Goal: Task Accomplishment & Management: Manage account settings

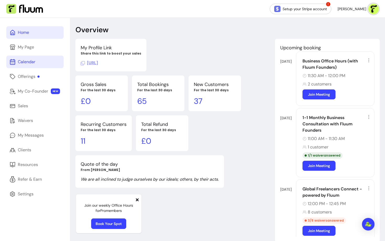
click at [23, 60] on div "Calendar" at bounding box center [27, 62] width 18 height 6
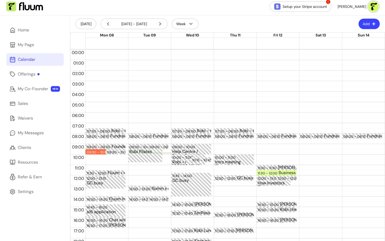
scroll to position [5, 0]
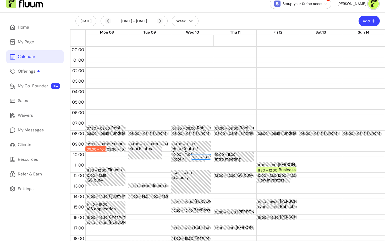
click at [202, 156] on div "10:15 – 10:45" at bounding box center [202, 156] width 21 height 5
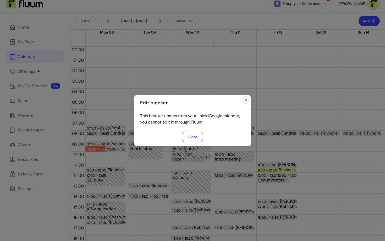
click at [246, 102] on button "Close" at bounding box center [246, 100] width 8 height 8
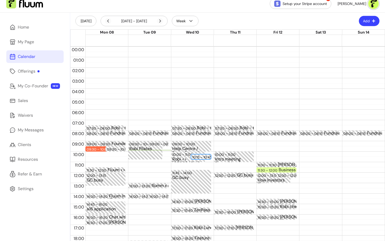
click at [370, 20] on button "Add" at bounding box center [369, 21] width 21 height 10
click at [355, 40] on li "Add Appointment" at bounding box center [353, 43] width 48 height 8
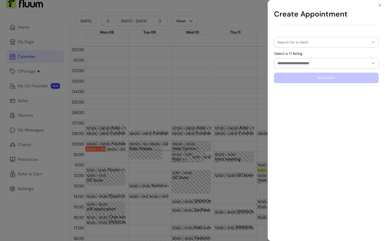
click at [299, 41] on div "Search for a client" at bounding box center [326, 42] width 105 height 10
type input "******"
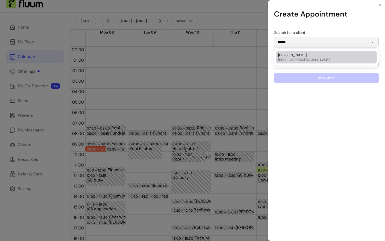
click at [298, 44] on input "******" at bounding box center [323, 42] width 92 height 5
click at [235, 52] on div "Create Appointment Search for a client ****** Select a 1:1 listing Book Client" at bounding box center [192, 120] width 385 height 241
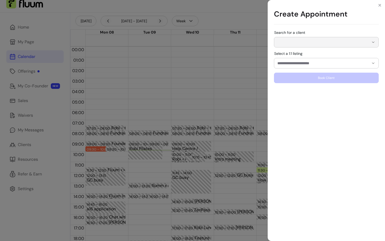
click at [297, 63] on input "Select a 1:1 listing" at bounding box center [318, 62] width 83 height 5
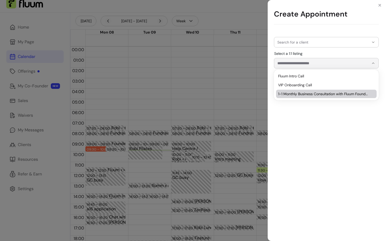
click at [286, 148] on div "Search for a client Select a 1:1 listing Book Client" at bounding box center [325, 135] width 117 height 212
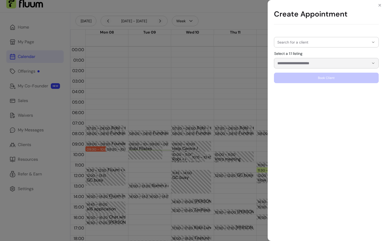
click at [153, 96] on div "Create Appointment Search for a client Select a 1:1 listing Book Client" at bounding box center [192, 120] width 385 height 241
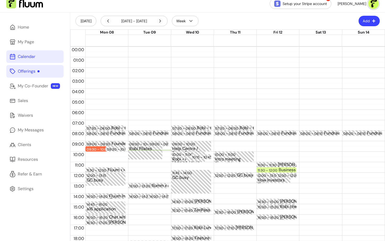
click at [31, 66] on link "Offerings" at bounding box center [34, 71] width 57 height 13
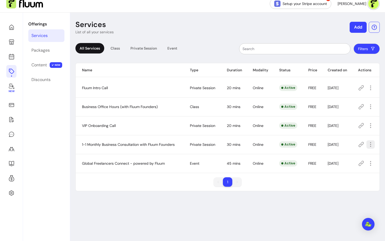
click at [371, 145] on icon "button" at bounding box center [370, 144] width 6 height 6
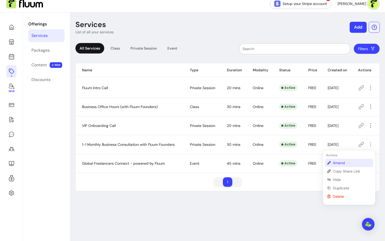
click at [334, 162] on span "Amend" at bounding box center [352, 162] width 38 height 5
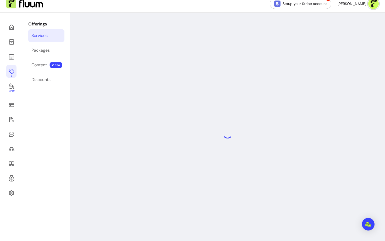
select select "**"
select select "***"
select select "****"
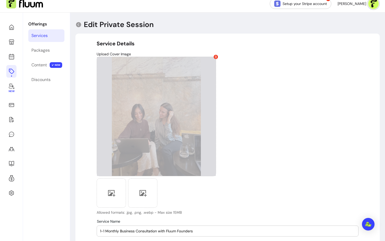
type input "**********"
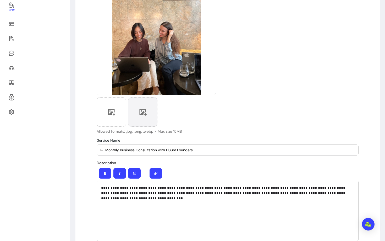
scroll to position [92, 0]
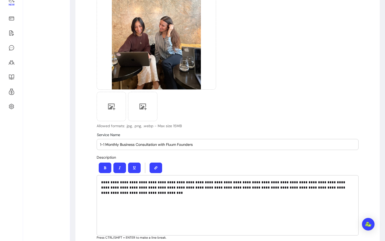
drag, startPoint x: 167, startPoint y: 144, endPoint x: 209, endPoint y: 144, distance: 41.9
click at [209, 144] on input "1-1 Monthly Business Consultation with Fluum Founders" at bounding box center [227, 144] width 255 height 5
click at [209, 146] on input "1-1 Monthly Business Consultation with Fluum Founders" at bounding box center [227, 144] width 255 height 5
click at [144, 143] on input "1-1 Monthly Business Consultation with Fluum Founder" at bounding box center [227, 144] width 255 height 5
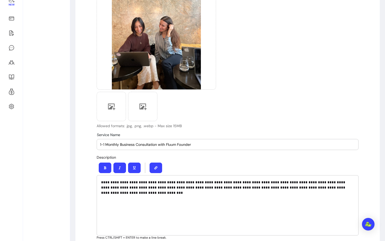
click at [158, 144] on input "1-1 Monthly Business Consultation with Fluum Founder" at bounding box center [227, 144] width 255 height 5
click at [156, 143] on input "1-1 Monthly Business Consultation with Fluum Founder" at bounding box center [227, 144] width 255 height 5
drag, startPoint x: 157, startPoint y: 144, endPoint x: 89, endPoint y: 143, distance: 68.0
click at [118, 145] on input "Business startegy with Fluum Founder" at bounding box center [227, 144] width 255 height 5
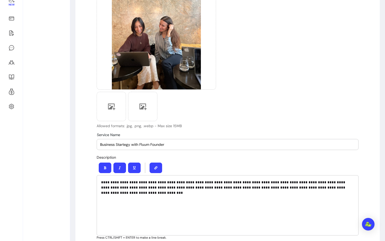
click at [100, 144] on div "Service Name Business Startegy with Fluum Founder" at bounding box center [227, 144] width 261 height 10
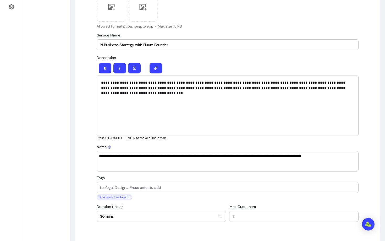
scroll to position [191, 0]
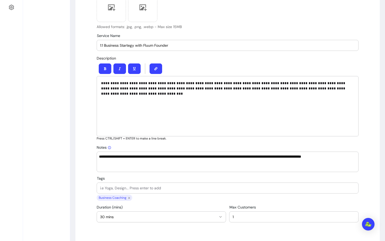
type input "1:1 Business Startegy with Fluum Founder"
click at [124, 99] on div "**********" at bounding box center [228, 106] width 262 height 60
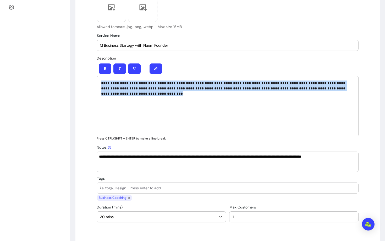
drag, startPoint x: 119, startPoint y: 93, endPoint x: 94, endPoint y: 79, distance: 29.1
copy p "**********"
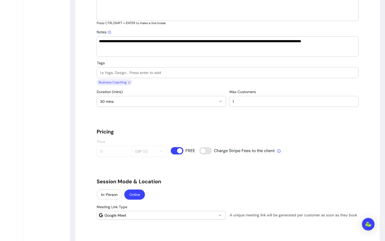
scroll to position [305, 0]
click at [183, 106] on button "30 mins" at bounding box center [161, 101] width 129 height 10
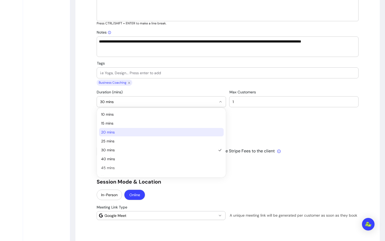
click at [127, 133] on span "20 mins" at bounding box center [158, 131] width 115 height 5
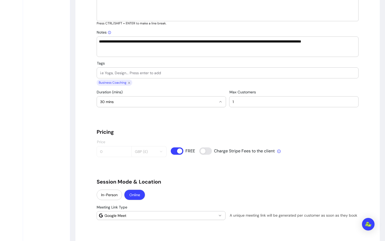
select select "**"
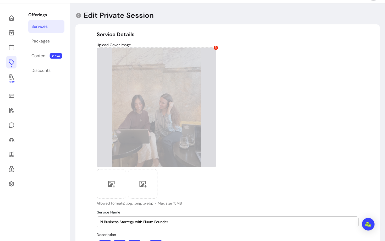
scroll to position [12, 0]
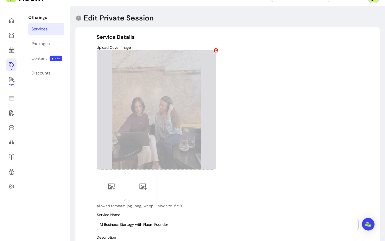
click at [215, 50] on icon at bounding box center [215, 50] width 3 height 3
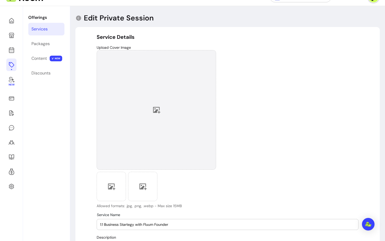
click at [158, 118] on div at bounding box center [156, 109] width 119 height 119
click at [167, 110] on div at bounding box center [156, 109] width 119 height 119
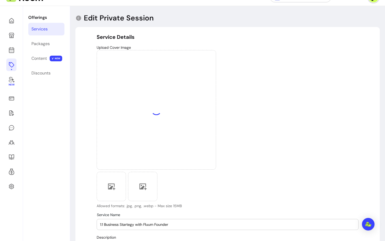
click at [125, 224] on input "1:1 Business Startegy with Fluum Founder" at bounding box center [227, 223] width 255 height 5
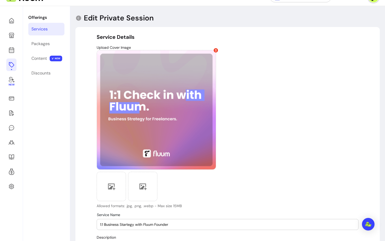
click at [124, 224] on input "1:1 Business Startegy with Fluum Founder" at bounding box center [227, 223] width 255 height 5
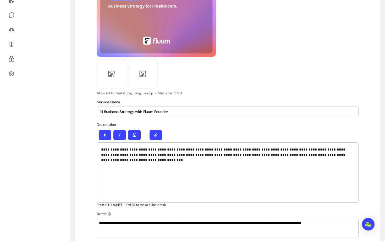
scroll to position [140, 0]
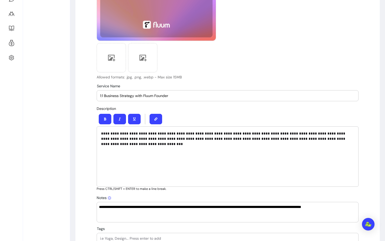
type input "1:1 Business Strategy with Fluum Founder"
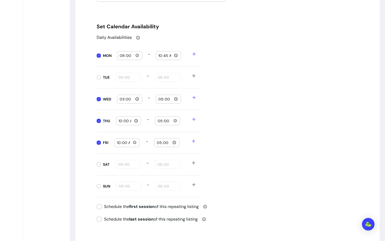
scroll to position [523, 0]
type input "18:00"
click at [160, 97] on input "17:00" at bounding box center [168, 99] width 20 height 6
type input "19:00"
click at [157, 122] on input "17:00" at bounding box center [167, 121] width 20 height 6
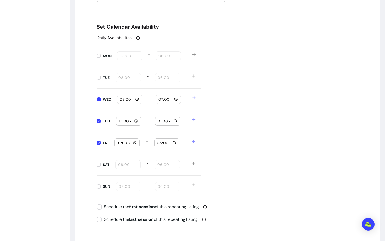
type input "19:00"
click at [158, 142] on input "17:00" at bounding box center [167, 143] width 20 height 6
type input "19:00"
click at [119, 118] on input "10:00" at bounding box center [128, 121] width 20 height 6
type input "15:00"
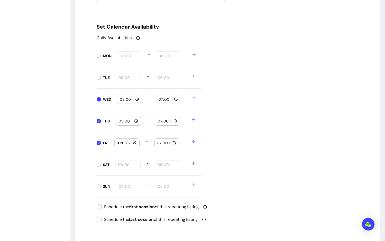
click at [117, 144] on input "10:00" at bounding box center [127, 143] width 20 height 6
type input "15:00"
click at [259, 163] on div "Daily Availabilities MON 08:00 - 18:00 TUE 08:00 - 18:00 WED 15:00 - 19:00 THU …" at bounding box center [228, 116] width 262 height 163
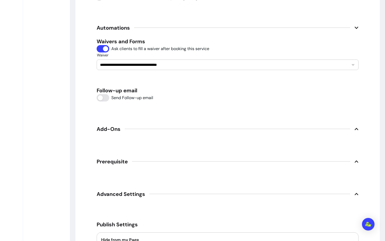
scroll to position [757, 0]
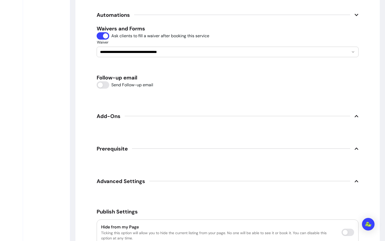
click at [103, 115] on span "Add-Ons" at bounding box center [109, 115] width 24 height 7
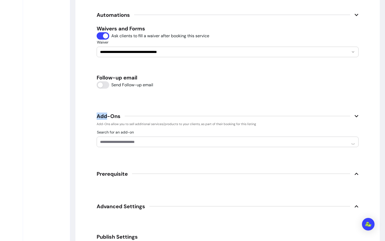
click at [103, 115] on span "Add-Ons" at bounding box center [109, 115] width 24 height 7
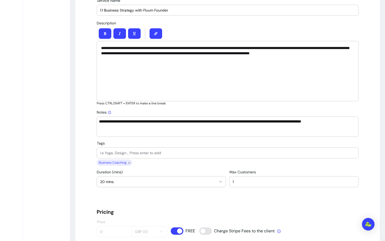
scroll to position [222, 0]
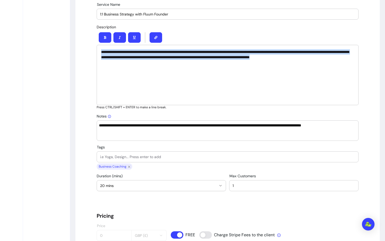
drag, startPoint x: 112, startPoint y: 64, endPoint x: 94, endPoint y: 46, distance: 25.2
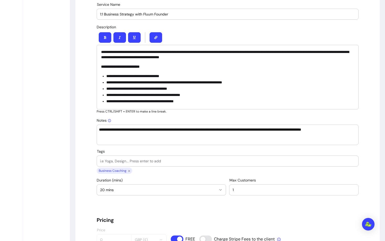
click at [132, 65] on strong "**********" at bounding box center [120, 67] width 38 height 4
click at [273, 60] on div "**********" at bounding box center [228, 77] width 262 height 64
click at [254, 55] on p "**********" at bounding box center [227, 54] width 253 height 10
click at [301, 51] on p "**********" at bounding box center [227, 54] width 253 height 10
click at [217, 85] on p "**********" at bounding box center [230, 82] width 248 height 5
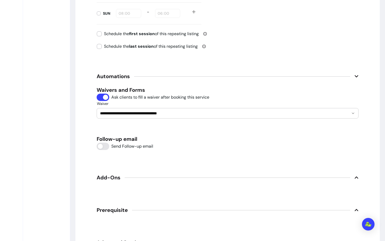
scroll to position [821, 0]
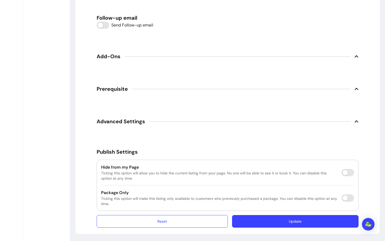
click at [270, 221] on button "Update" at bounding box center [295, 221] width 126 height 13
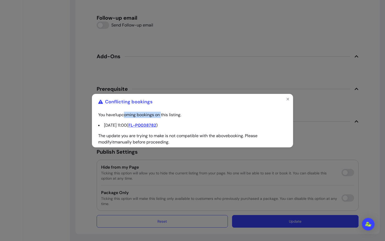
drag, startPoint x: 124, startPoint y: 116, endPoint x: 163, endPoint y: 117, distance: 39.5
click at [163, 117] on p "You have 1 upcoming bookings on this listing." at bounding box center [192, 114] width 188 height 6
click at [154, 142] on p "The update you are trying to make is not compatible with the above booking . Pl…" at bounding box center [192, 138] width 188 height 13
click at [288, 99] on icon "Close" at bounding box center [288, 99] width 4 height 4
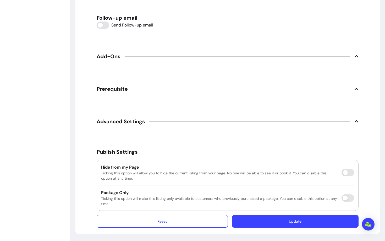
click at [253, 219] on button "Update" at bounding box center [295, 221] width 126 height 13
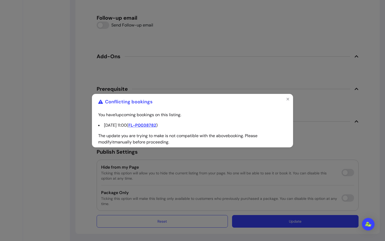
click at [152, 126] on span "FL-P0038782" at bounding box center [142, 124] width 28 height 5
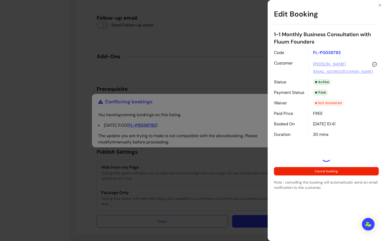
select select "**********"
select select "*****"
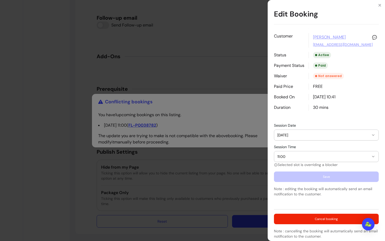
scroll to position [27, 0]
click at [288, 157] on span "11:00" at bounding box center [323, 156] width 92 height 5
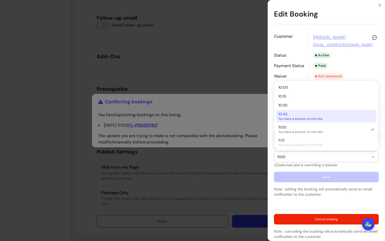
scroll to position [2, 0]
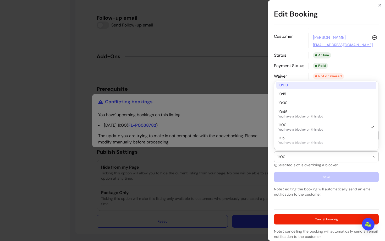
click at [358, 68] on div "Paid" at bounding box center [343, 66] width 70 height 6
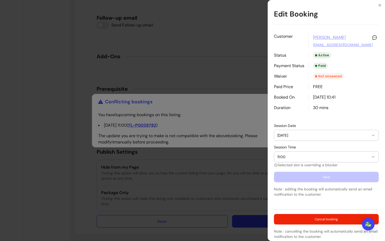
click at [323, 77] on div "Not answered" at bounding box center [328, 76] width 31 height 6
click at [297, 135] on span "19/09/2025" at bounding box center [323, 134] width 92 height 5
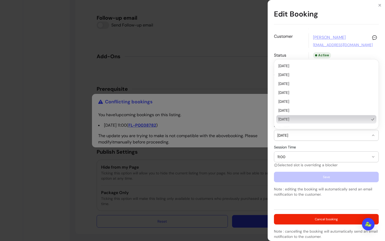
scroll to position [2, 0]
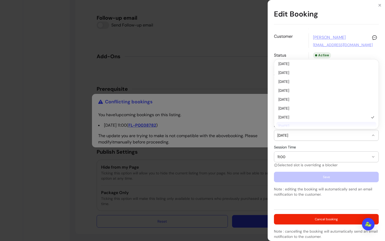
click at [300, 142] on div "**********" at bounding box center [326, 121] width 105 height 235
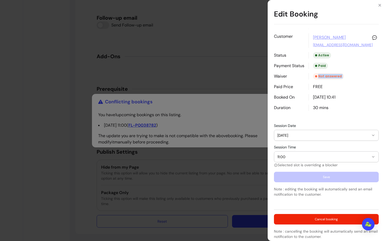
click at [297, 159] on span "11:00" at bounding box center [323, 156] width 92 height 5
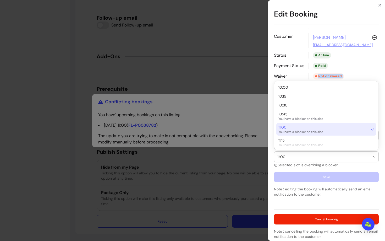
click at [229, 103] on div "**********" at bounding box center [192, 120] width 385 height 241
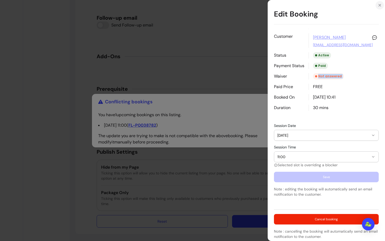
click at [378, 2] on button "Close" at bounding box center [379, 5] width 8 height 8
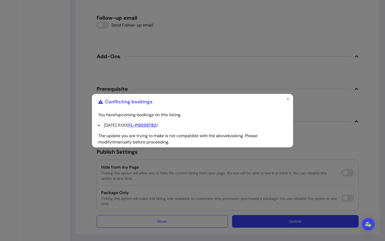
click at [156, 126] on span "FL-P0038782" at bounding box center [142, 124] width 28 height 5
select select "**********"
select select "*****"
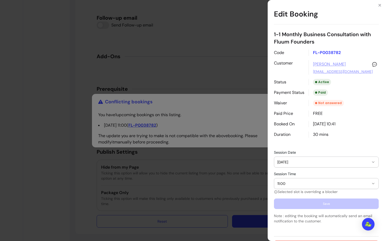
click at [233, 107] on div "**********" at bounding box center [192, 120] width 385 height 241
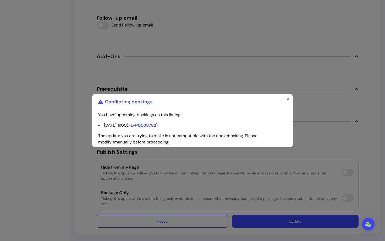
click at [145, 125] on span "FL-P0038782" at bounding box center [142, 124] width 28 height 5
select select "**********"
select select "*****"
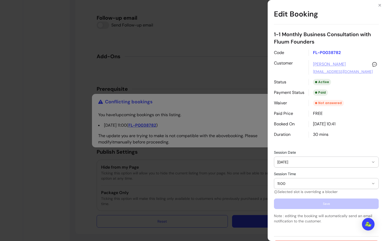
click at [324, 102] on div "Not answered" at bounding box center [328, 103] width 31 height 6
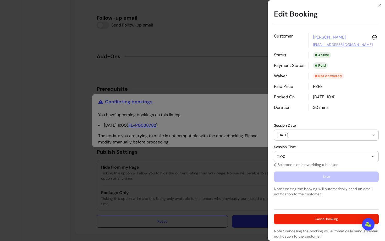
click at [216, 113] on div "**********" at bounding box center [192, 120] width 385 height 241
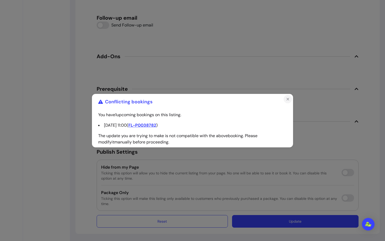
click at [287, 101] on button "Close" at bounding box center [287, 99] width 8 height 8
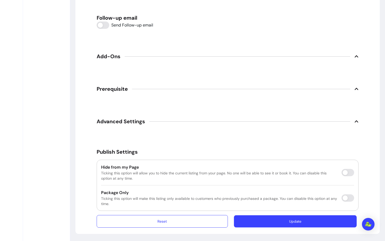
click at [261, 221] on button "Update" at bounding box center [295, 221] width 123 height 12
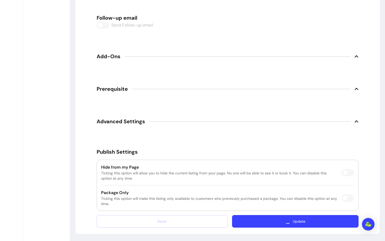
scroll to position [821, 0]
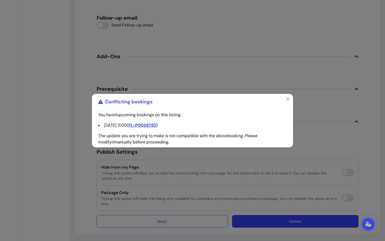
click at [156, 126] on span "FL-P0038782" at bounding box center [142, 124] width 28 height 5
select select "**********"
select select "*****"
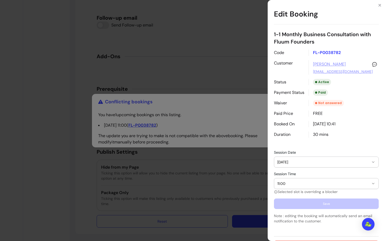
click at [310, 165] on button "19/09/2025" at bounding box center [326, 162] width 104 height 10
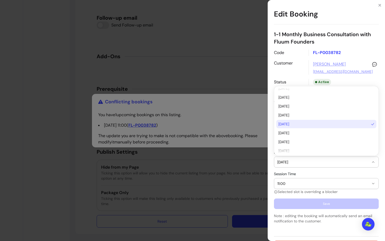
scroll to position [21, 0]
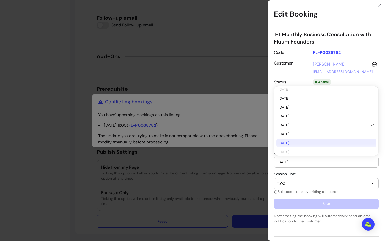
click at [308, 222] on p "Note : editing the booking will automatically send an email notification to the…" at bounding box center [326, 218] width 105 height 10
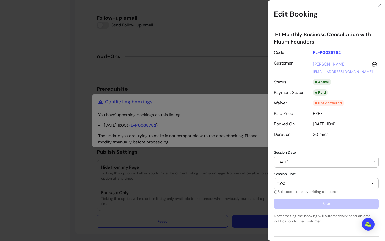
scroll to position [27, 0]
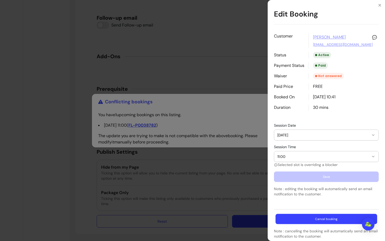
click at [304, 219] on button "Cancel booking" at bounding box center [326, 219] width 102 height 10
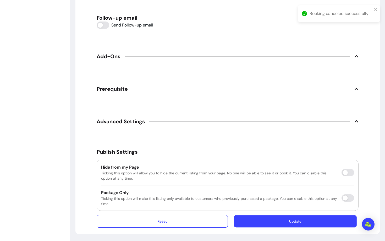
click at [272, 222] on button "Update" at bounding box center [295, 221] width 123 height 12
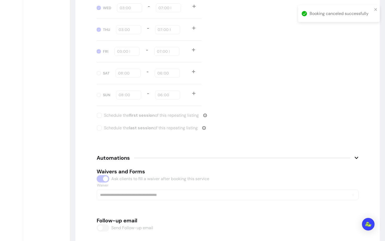
scroll to position [0, 0]
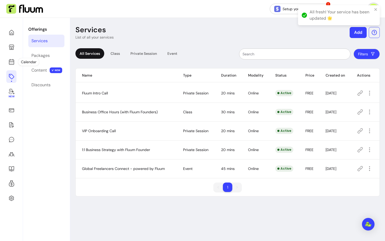
click at [14, 77] on icon at bounding box center [11, 76] width 5 height 5
click at [14, 61] on icon at bounding box center [11, 62] width 6 height 6
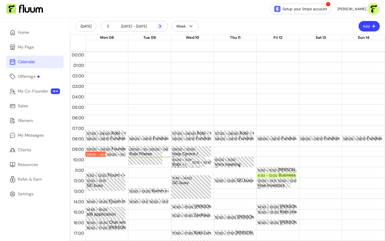
click at [161, 26] on icon at bounding box center [160, 26] width 6 height 6
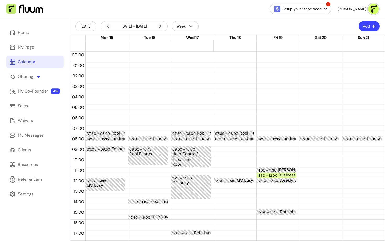
click at [368, 28] on button "Add" at bounding box center [368, 26] width 21 height 10
click at [347, 46] on span "Add Appointment" at bounding box center [356, 48] width 38 height 5
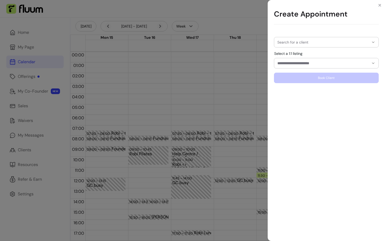
click at [282, 44] on input "Search for a client" at bounding box center [323, 42] width 92 height 5
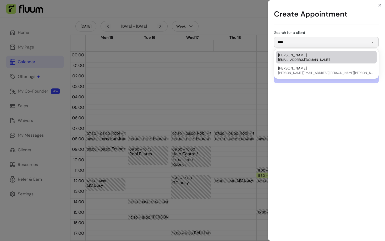
click at [300, 58] on span "twelveacresdorset@gmail.com" at bounding box center [323, 60] width 91 height 4
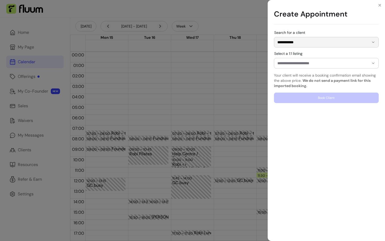
type input "**********"
click at [295, 65] on input "Select a 1:1 listing" at bounding box center [318, 62] width 83 height 5
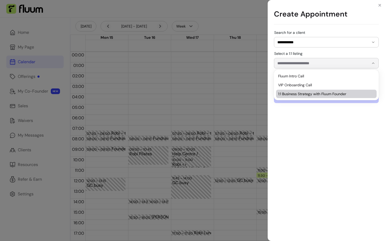
click at [293, 93] on span "1:1 Business Strategy with Fluum Founder" at bounding box center [323, 93] width 91 height 5
type input "**********"
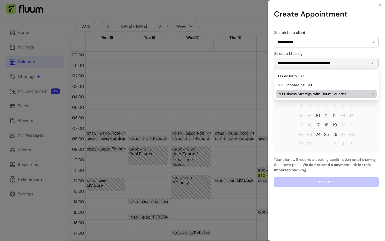
click at [332, 125] on span "19" at bounding box center [334, 125] width 8 height 8
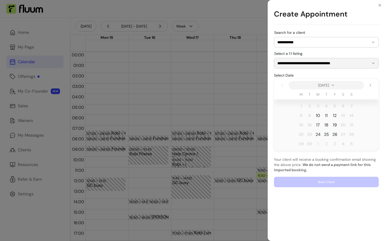
click at [335, 124] on span "19" at bounding box center [335, 125] width 4 height 6
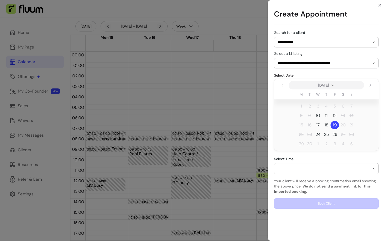
click at [293, 169] on div "button" at bounding box center [323, 168] width 92 height 4
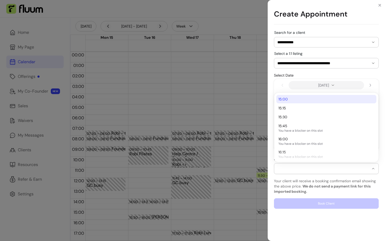
click at [304, 72] on div "**********" at bounding box center [326, 120] width 105 height 178
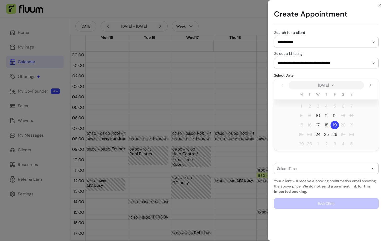
click at [336, 126] on span "19" at bounding box center [334, 125] width 8 height 8
click at [249, 135] on div "**********" at bounding box center [192, 120] width 385 height 241
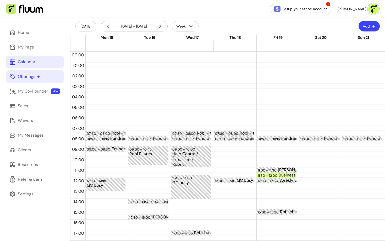
click at [34, 75] on div "Offerings" at bounding box center [29, 76] width 22 height 6
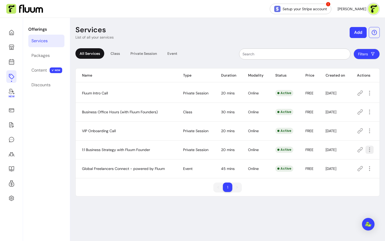
click at [368, 149] on icon "button" at bounding box center [369, 149] width 6 height 6
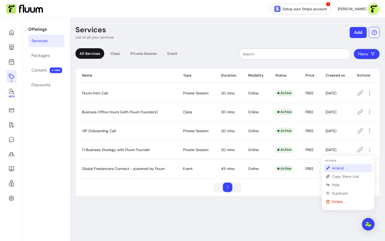
click at [336, 169] on span "Amend" at bounding box center [351, 167] width 38 height 5
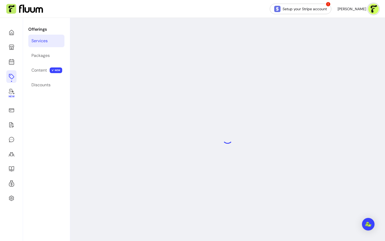
select select "**"
select select "***"
select select "****"
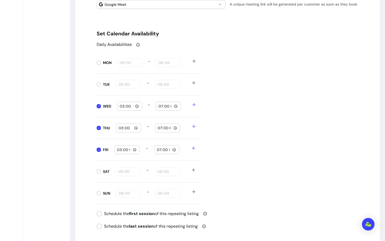
scroll to position [492, 0]
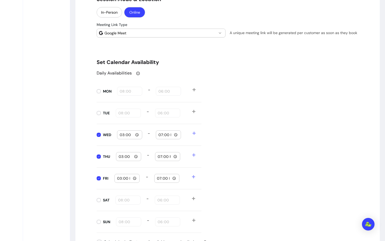
click at [118, 179] on input "15:00" at bounding box center [127, 178] width 20 height 6
type input "11:00"
click at [265, 168] on div "Daily Availabilities MON 08:00 - 18:00 TUE 08:00 - 18:00 WED 15:00 - 19:00 THU …" at bounding box center [228, 151] width 262 height 163
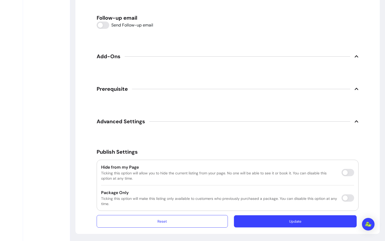
click at [276, 219] on button "Update" at bounding box center [295, 221] width 123 height 12
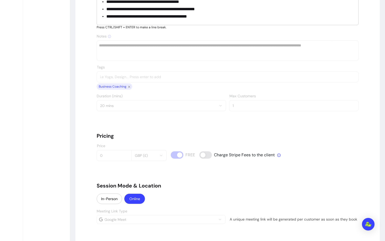
scroll to position [0, 0]
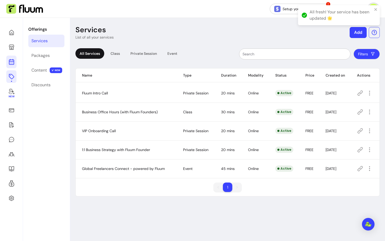
click at [13, 64] on icon at bounding box center [11, 41] width 89 height 75
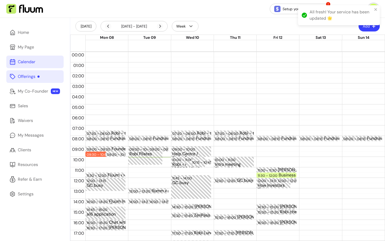
click at [371, 28] on div "All fresh! Your service has been updated 🌟" at bounding box center [339, 17] width 84 height 26
click at [366, 28] on div "All fresh! Your service has been updated 🌟" at bounding box center [339, 17] width 84 height 26
click at [375, 9] on icon "close" at bounding box center [375, 9] width 3 height 3
click at [360, 29] on div "All fresh! Your service has been updated 🌟" at bounding box center [339, 17] width 84 height 26
click at [367, 28] on button "Add" at bounding box center [368, 26] width 21 height 10
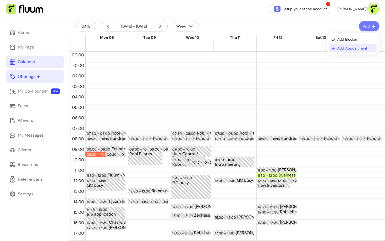
click at [344, 48] on span "Add Appointment" at bounding box center [356, 48] width 38 height 5
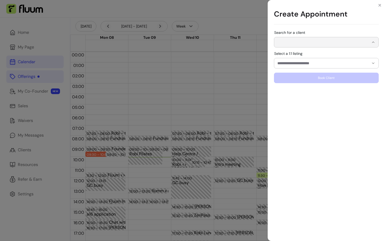
click at [292, 40] on div "Search for a client" at bounding box center [326, 42] width 105 height 10
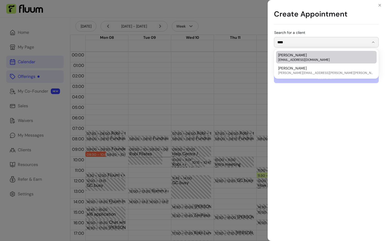
click at [294, 59] on span "twelveacresdorset@gmail.com" at bounding box center [323, 60] width 91 height 4
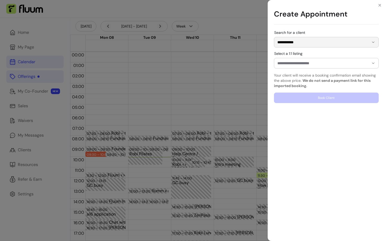
type input "**********"
click at [292, 68] on div at bounding box center [326, 63] width 98 height 10
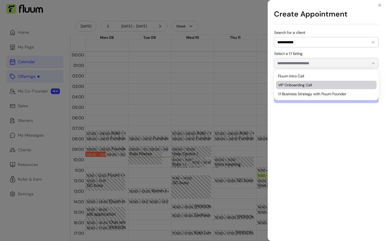
click at [302, 94] on span "1:1 Business Strategy with Fluum Founder" at bounding box center [323, 93] width 91 height 5
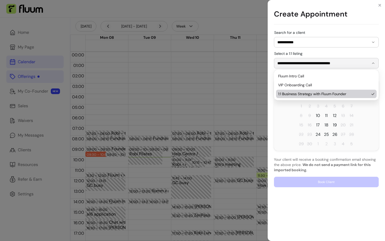
type input "**********"
click at [334, 125] on span "19" at bounding box center [335, 125] width 4 height 6
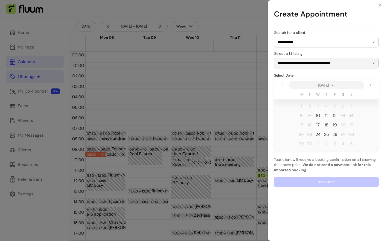
click at [334, 125] on span "19" at bounding box center [335, 125] width 4 height 6
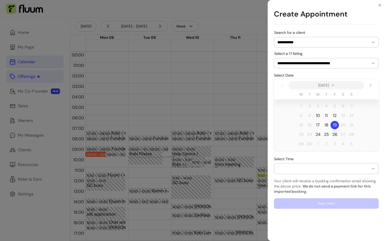
click at [301, 168] on div "button" at bounding box center [323, 168] width 92 height 4
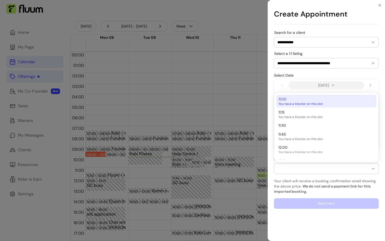
click at [290, 102] on span "You have a blocker on this slot" at bounding box center [323, 104] width 91 height 4
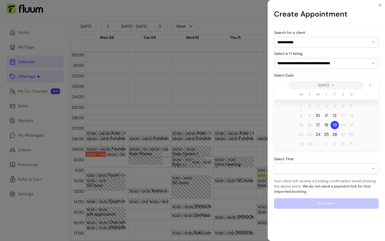
select select "**********"
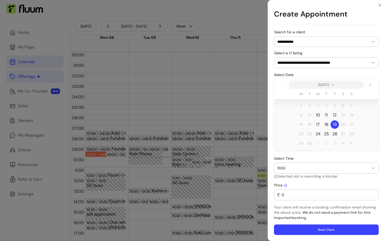
scroll to position [0, 0]
click at [308, 228] on button "Book Client" at bounding box center [326, 229] width 105 height 10
select select
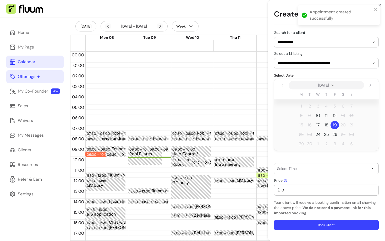
scroll to position [0, 0]
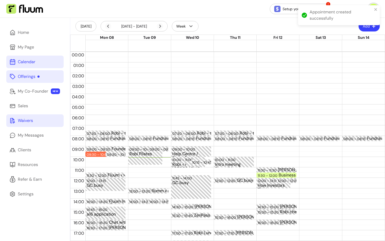
click at [24, 122] on div "Waivers" at bounding box center [25, 120] width 15 height 6
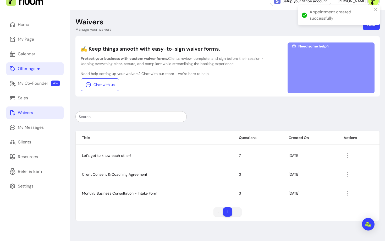
scroll to position [10, 0]
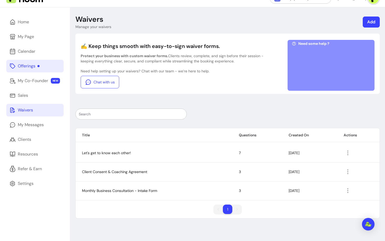
click at [351, 187] on icon "button" at bounding box center [347, 190] width 6 height 6
click at [322, 199] on li "Amend" at bounding box center [327, 202] width 48 height 8
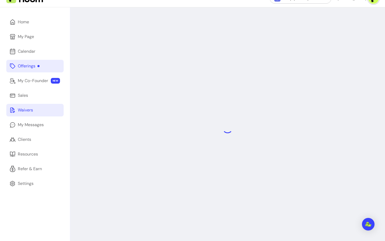
select select "*"
select select "****"
select select "********"
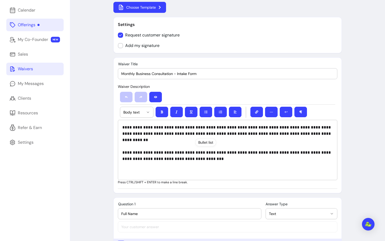
scroll to position [53, 0]
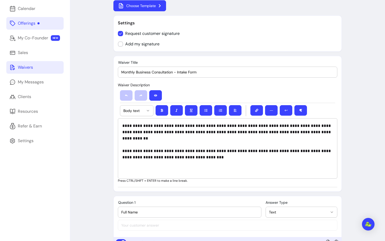
click at [155, 151] on p "**********" at bounding box center [227, 137] width 210 height 31
click at [209, 148] on p "**********" at bounding box center [227, 137] width 210 height 31
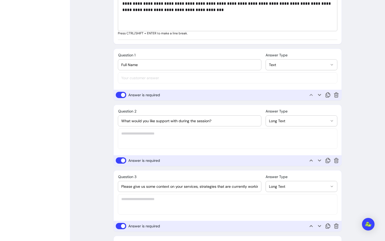
scroll to position [199, 0]
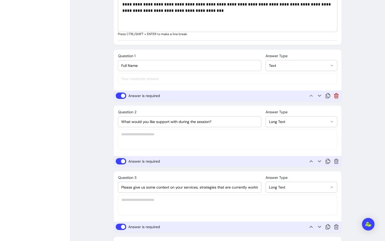
click at [335, 96] on icon at bounding box center [336, 95] width 6 height 6
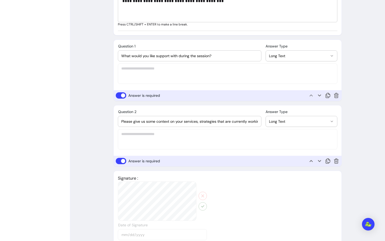
scroll to position [209, 0]
click at [143, 120] on input "Please give us some context on your services, strategies that are currently wor…" at bounding box center [189, 121] width 137 height 5
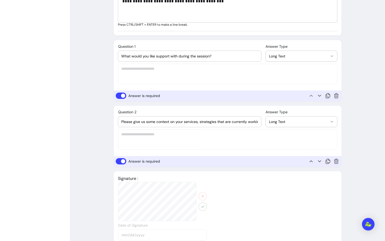
click at [152, 76] on div "**********" at bounding box center [228, 64] width 228 height 48
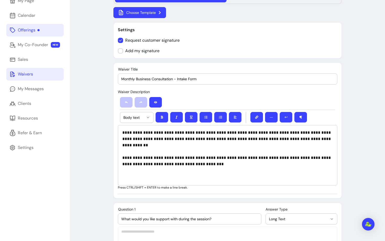
scroll to position [45, 0]
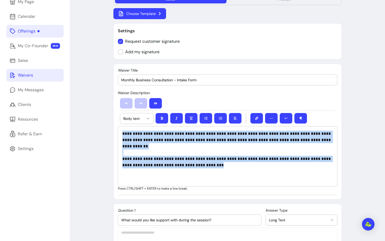
drag, startPoint x: 228, startPoint y: 165, endPoint x: 121, endPoint y: 130, distance: 112.6
click at [121, 130] on div "**********" at bounding box center [227, 156] width 219 height 60
copy p "**********"
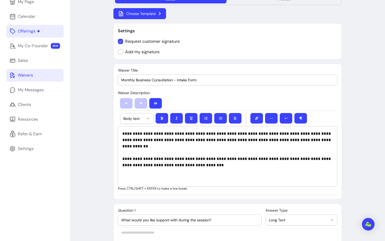
click at [136, 77] on div "Monthly Business Consultation - Intake Form" at bounding box center [227, 80] width 213 height 10
click at [136, 77] on input "Monthly Business Consultation - Intake Form" at bounding box center [227, 79] width 213 height 5
type input "Business Strategy Check-in Form"
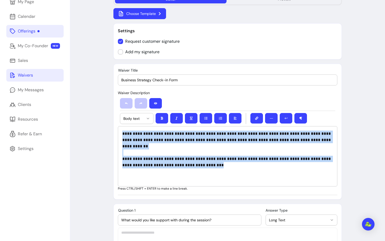
drag, startPoint x: 218, startPoint y: 162, endPoint x: 102, endPoint y: 128, distance: 121.0
click at [102, 128] on div "**********" at bounding box center [227, 226] width 315 height 507
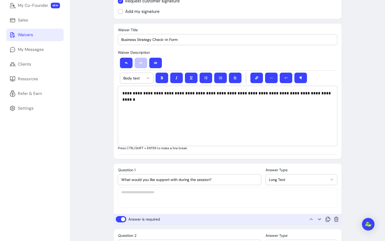
scroll to position [85, 0]
click at [138, 178] on input "What would you like support with during the session?" at bounding box center [189, 179] width 137 height 5
paste input "feels like your biggest challenge right now? (pick one or two)"
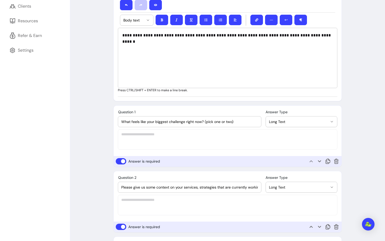
scroll to position [149, 0]
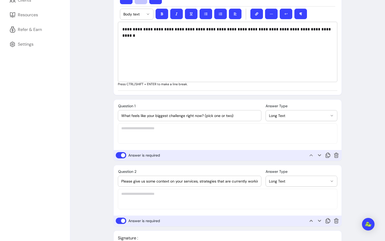
type input "What feels like your biggest challenge right now? (pick one or two)"
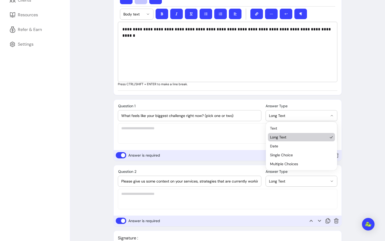
click at [310, 111] on button "Long Text" at bounding box center [301, 115] width 71 height 10
click at [280, 164] on span "Multiple Choices" at bounding box center [299, 163] width 58 height 5
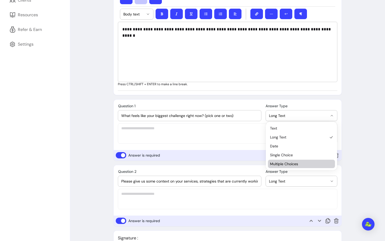
select select "**********"
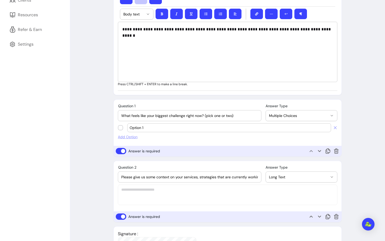
click at [121, 139] on span "Add Option" at bounding box center [227, 136] width 219 height 5
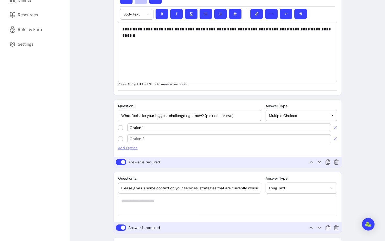
click at [127, 148] on span "Add Option" at bounding box center [227, 147] width 219 height 5
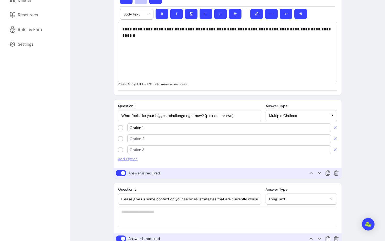
click at [143, 126] on input "Option 1" at bounding box center [229, 127] width 199 height 5
type input "Finding Clients"
click at [178, 141] on div at bounding box center [229, 138] width 199 height 8
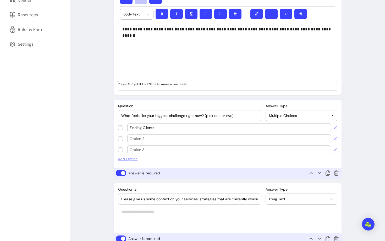
paste input "Getting consistent work (not just one-offs)"
type input "Getting consistent work (not just one-offs)"
click at [143, 128] on input "Finding Clients" at bounding box center [229, 127] width 199 height 5
type input "Finding clients"
click at [147, 149] on input "text" at bounding box center [229, 149] width 199 height 5
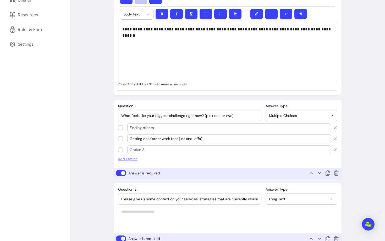
paste input "Pricing my services with confidence"
type input "Pricing my services with confidence"
click at [124, 157] on span "Add Option" at bounding box center [227, 158] width 219 height 5
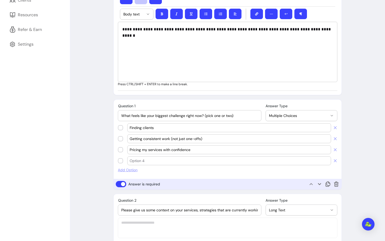
click at [176, 158] on input "text" at bounding box center [229, 160] width 199 height 5
paste input "Turning skills into offers/packages that scale"
click at [163, 160] on input "Turning skills into offers/packages that scale" at bounding box center [229, 160] width 199 height 5
type input "Turning skills into courses/ebooks/packages that scale"
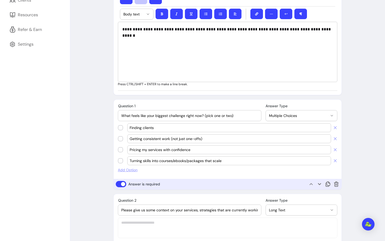
click at [135, 169] on span "Add Option" at bounding box center [227, 169] width 219 height 5
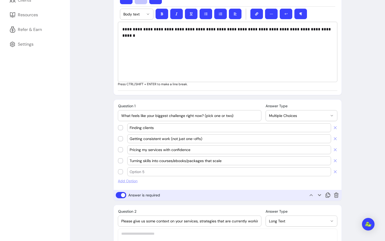
click at [150, 171] on input "text" at bounding box center [229, 171] width 199 height 5
paste input "Managing my time and workload better"
type input "Managing my time and workload better"
click at [193, 161] on input "Turning skills into courses/ebooks/packages that scale" at bounding box center [229, 160] width 199 height 5
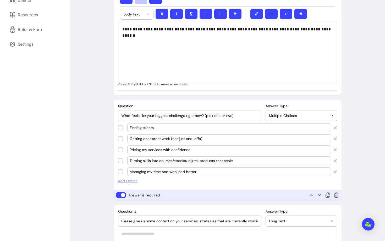
type input "Turning skills into courses/ebooks/ digital products that scale"
click at [124, 179] on span "Add Option" at bounding box center [227, 180] width 219 height 5
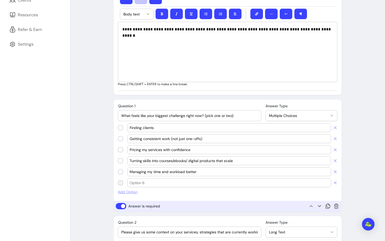
click at [146, 180] on input "text" at bounding box center [229, 182] width 199 height 5
paste input "Re-engaging past leads/clients"
type input "Re-engaging past leads/clients"
click at [121, 192] on span "Add Option" at bounding box center [227, 191] width 219 height 5
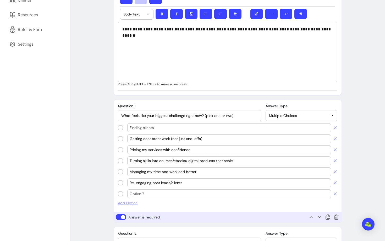
click at [148, 192] on input "text" at bounding box center [229, 193] width 199 height 5
paste input "Marketing myself without spending all day online"
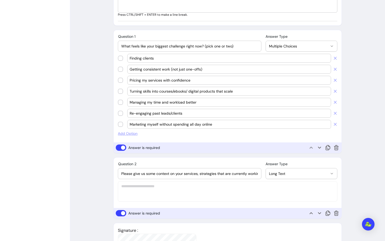
type input "Marketing myself without spending all day online"
click at [132, 131] on span "Add Option" at bounding box center [227, 133] width 219 height 5
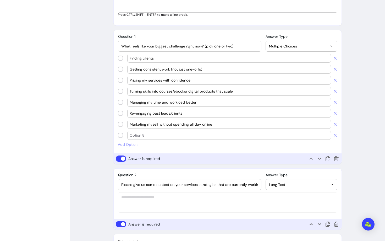
click at [152, 138] on div at bounding box center [229, 135] width 199 height 8
paste input "Staying motivated and focused"
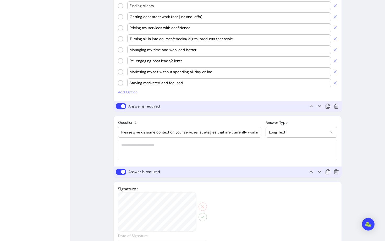
type input "Staying motivated and focused"
click at [208, 132] on input "Please give us some context on your services, strategies that are currently wor…" at bounding box center [189, 131] width 137 height 5
click at [220, 131] on input "Please give us some context on your services, strategies that are currently wor…" at bounding box center [189, 131] width 137 height 5
click at [234, 134] on input "Please give us some context on your services, strategies that are currently wor…" at bounding box center [189, 131] width 137 height 5
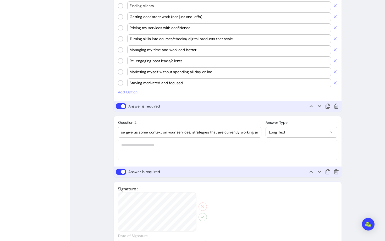
click at [222, 129] on div "Please give us some context on your services, strategies that are currently wor…" at bounding box center [189, 132] width 137 height 10
click at [200, 129] on div "Please give us some context on your services, strategies that are currently wor…" at bounding box center [189, 132] width 137 height 10
click at [187, 132] on input "Please give us some context on your services, strategies that are currently wor…" at bounding box center [189, 131] width 137 height 5
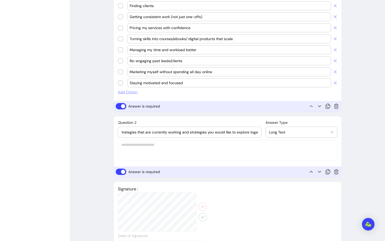
click at [187, 132] on input "Please give us some context on your services, strategies that are currently wor…" at bounding box center [189, 131] width 137 height 5
click at [162, 132] on input "Please give us some context on your services, strategies that are currently wor…" at bounding box center [189, 131] width 137 height 5
click at [156, 132] on input "Please give us some context on your services, strategies that are currently wor…" at bounding box center [189, 131] width 137 height 5
click at [153, 131] on input "Please give us some context on your services, strategies that are currently wor…" at bounding box center [189, 131] width 137 height 5
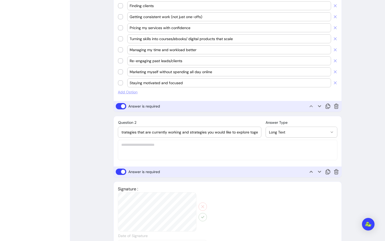
drag, startPoint x: 182, startPoint y: 132, endPoint x: 145, endPoint y: 134, distance: 36.4
click at [145, 134] on input "Please give us some context on your services, strategies that are currently wor…" at bounding box center [189, 131] width 137 height 5
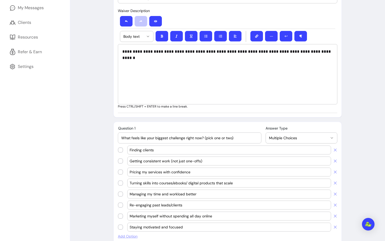
scroll to position [0, 0]
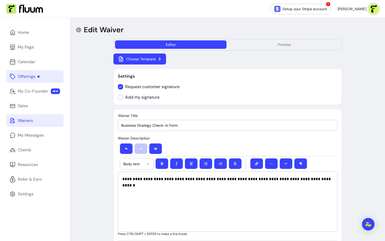
type input "Please give us some context on your services, strategies that you implemented l…"
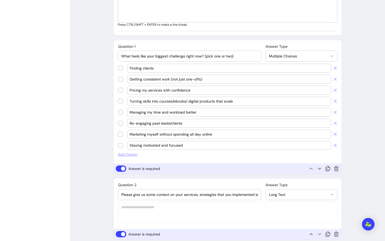
scroll to position [267, 0]
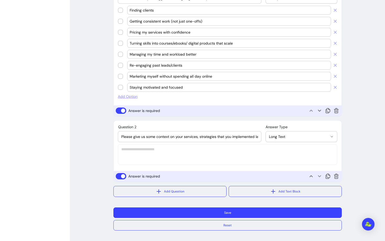
click at [170, 214] on button "Save" at bounding box center [227, 212] width 228 height 10
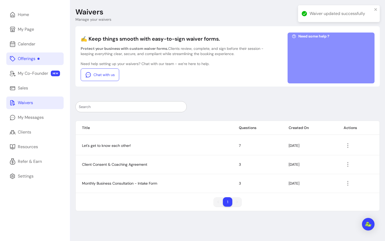
scroll to position [18, 0]
click at [31, 58] on div "Offerings" at bounding box center [29, 58] width 22 height 6
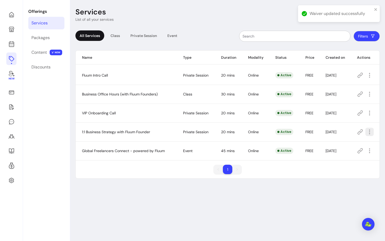
click at [367, 132] on icon "button" at bounding box center [369, 132] width 6 height 6
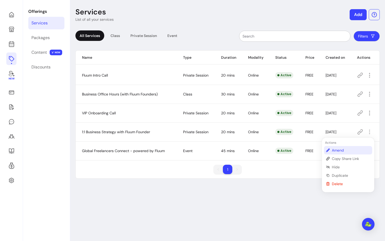
click at [337, 152] on span "Amend" at bounding box center [351, 149] width 38 height 5
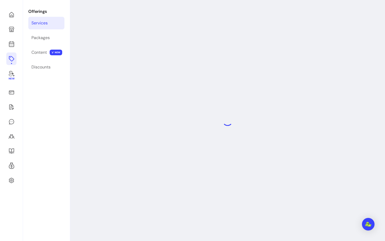
select select "**"
select select "***"
select select "****"
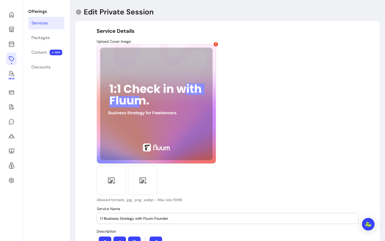
type input "**********"
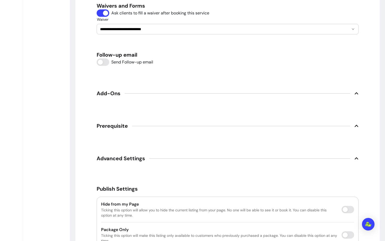
scroll to position [821, 0]
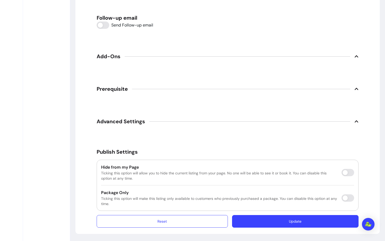
click at [117, 120] on span "Advanced Settings" at bounding box center [121, 121] width 48 height 7
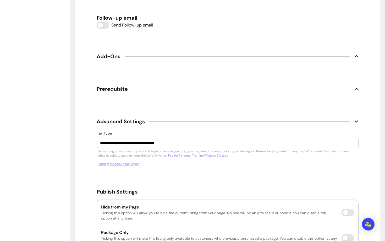
click at [117, 120] on span "Advanced Settings" at bounding box center [121, 121] width 48 height 7
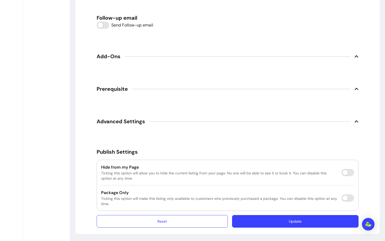
click at [116, 57] on span "Add-Ons" at bounding box center [109, 56] width 24 height 7
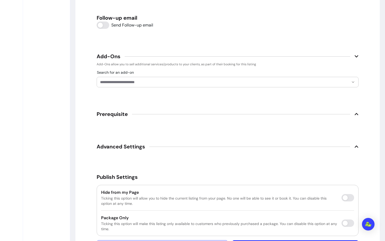
click at [116, 57] on span "Add-Ons" at bounding box center [109, 56] width 24 height 7
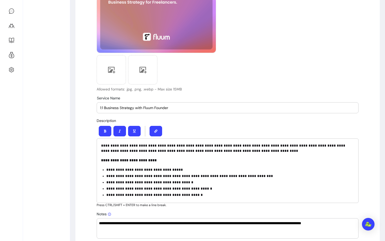
scroll to position [0, 0]
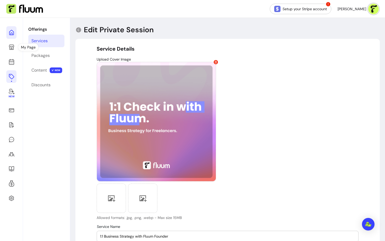
click at [10, 34] on icon at bounding box center [11, 32] width 6 height 6
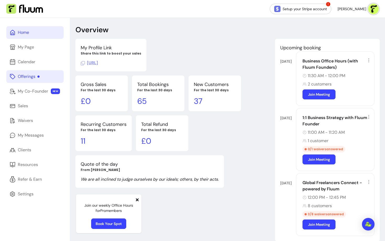
click at [24, 75] on div "Offerings" at bounding box center [29, 76] width 22 height 6
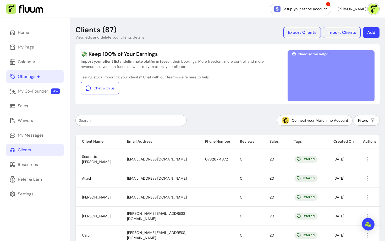
click at [365, 32] on button "Add" at bounding box center [371, 32] width 16 height 11
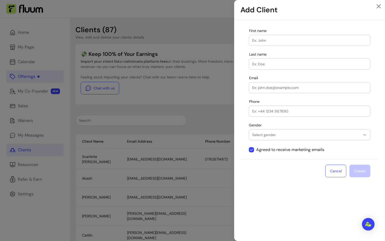
click at [276, 42] on input "First name" at bounding box center [309, 40] width 115 height 5
type input "Nicola Morgan"
click at [277, 90] on input "Email" at bounding box center [309, 87] width 115 height 5
paste input "nicolamorgancoach@gmail.com"
type input "nicolamorgancoach@gmail.com"
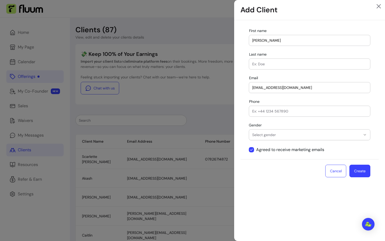
click at [367, 171] on button "Create" at bounding box center [359, 170] width 21 height 13
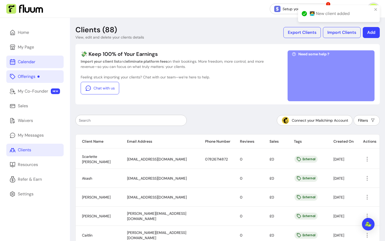
click at [33, 63] on div "Calendar" at bounding box center [27, 62] width 18 height 6
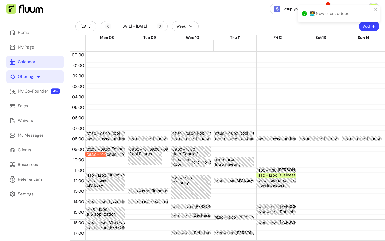
click at [370, 29] on button "Add" at bounding box center [369, 26] width 21 height 10
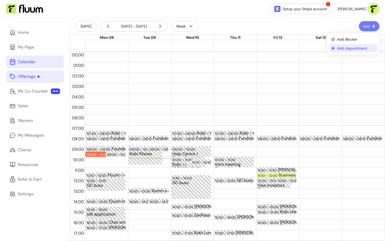
click at [343, 46] on span "Add Appointment" at bounding box center [356, 48] width 38 height 5
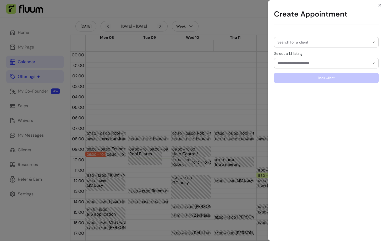
click at [301, 44] on input "Search for a client" at bounding box center [323, 42] width 92 height 5
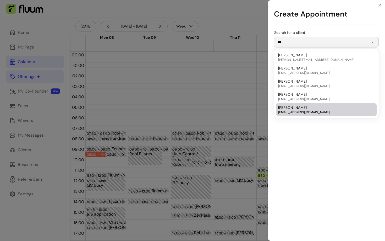
click at [294, 112] on span "nicolamorgancoach@gmail.com" at bounding box center [323, 112] width 91 height 4
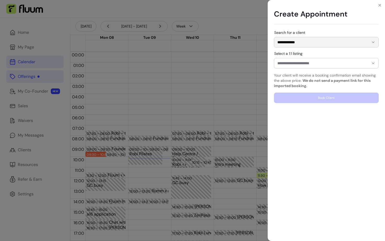
type input "**********"
click at [296, 64] on input "Select a 1:1 listing" at bounding box center [318, 62] width 83 height 5
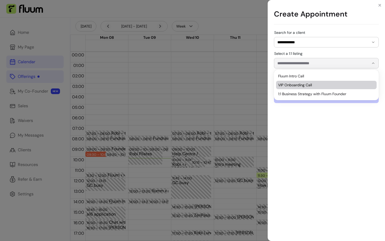
click at [293, 86] on span "VIP Onboarding Call" at bounding box center [323, 84] width 91 height 5
type input "**********"
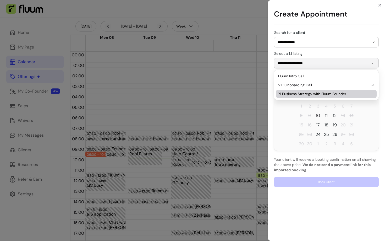
click at [317, 116] on span "10" at bounding box center [318, 115] width 4 height 6
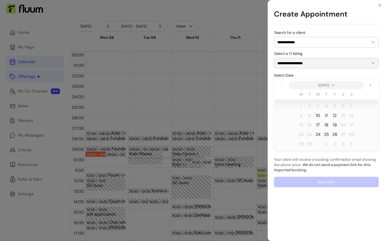
click at [318, 115] on span "10" at bounding box center [318, 115] width 4 height 6
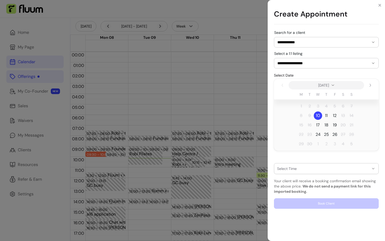
click at [305, 167] on div "button" at bounding box center [323, 168] width 92 height 4
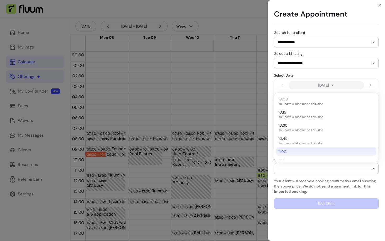
scroll to position [13, 0]
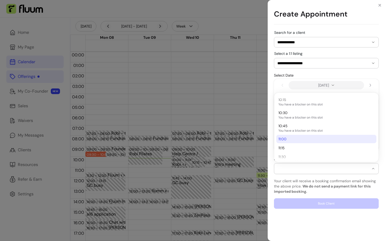
click at [286, 138] on span "11:00" at bounding box center [323, 138] width 91 height 5
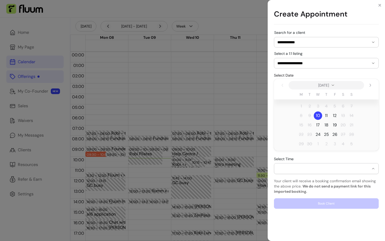
select select "**********"
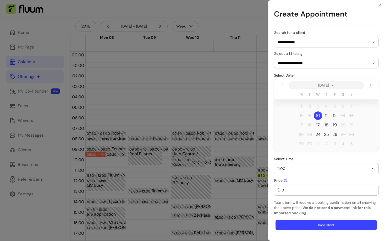
click at [304, 221] on button "Book Client" at bounding box center [326, 225] width 102 height 10
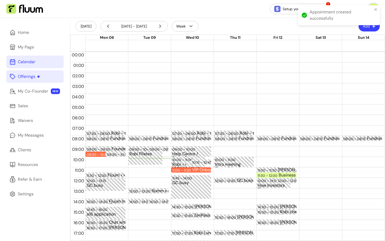
scroll to position [28, 0]
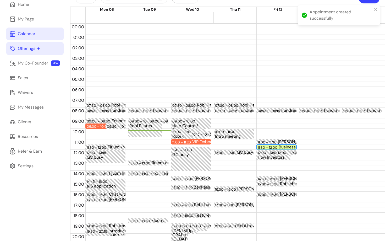
click at [286, 147] on div "Business Office Hours (with Fluum Founders) (2 / 50)" at bounding box center [296, 147] width 37 height 4
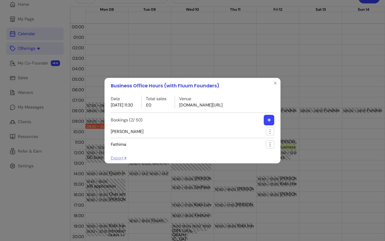
click at [165, 50] on div "Business Office Hours (with Fluum Founders) Date 12 / 09 / 2025 11:30 Total sal…" at bounding box center [192, 120] width 385 height 241
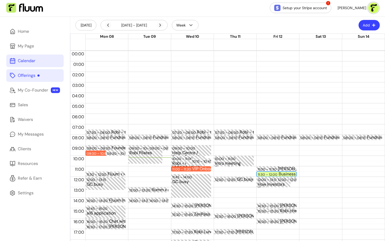
scroll to position [3, 0]
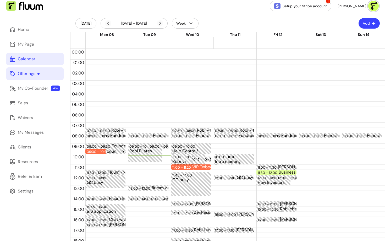
click at [42, 71] on link "Offerings" at bounding box center [34, 73] width 57 height 13
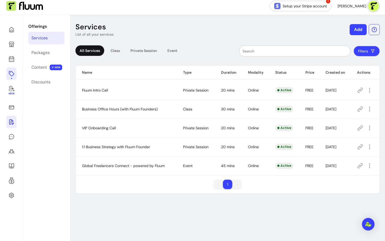
click at [13, 120] on icon at bounding box center [11, 122] width 6 height 6
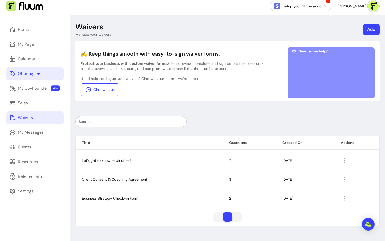
click at [28, 76] on div "Offerings" at bounding box center [29, 73] width 22 height 6
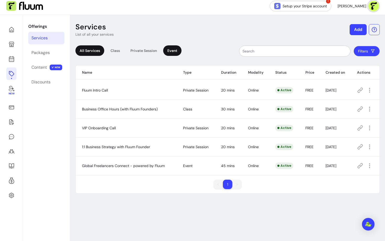
click at [173, 54] on div "Event" at bounding box center [172, 50] width 18 height 10
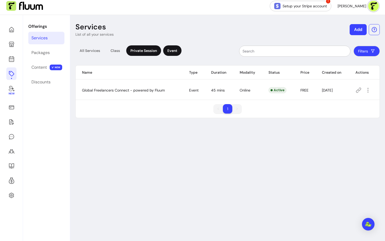
click at [147, 51] on div "Private Session" at bounding box center [143, 50] width 35 height 10
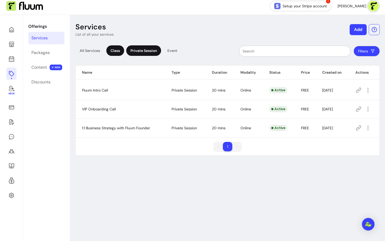
click at [119, 51] on div "Class" at bounding box center [115, 50] width 18 height 10
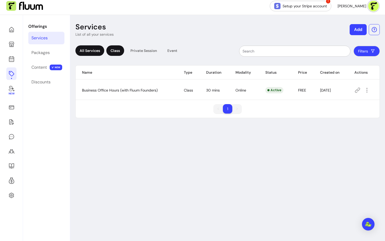
click at [95, 49] on div "All Services" at bounding box center [89, 50] width 29 height 10
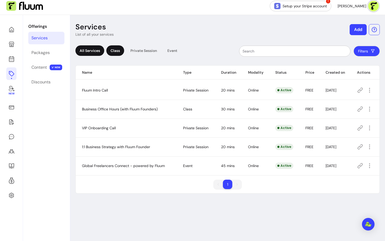
click at [112, 48] on div "Class" at bounding box center [115, 50] width 18 height 10
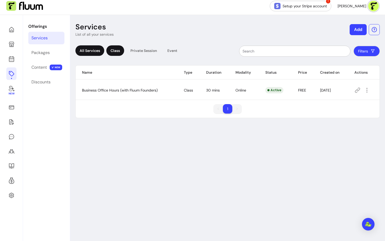
click at [91, 52] on div "All Services" at bounding box center [89, 50] width 29 height 10
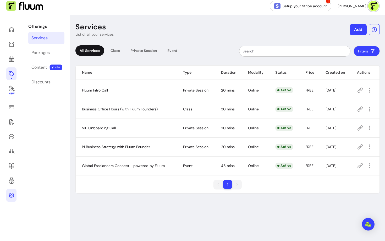
click at [10, 194] on icon at bounding box center [11, 194] width 5 height 5
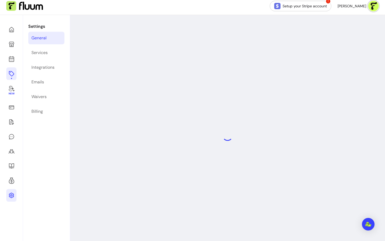
select select "**********"
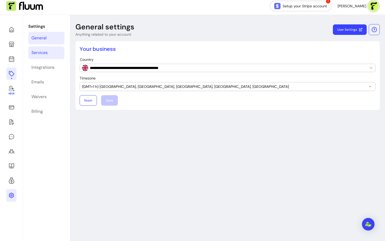
click at [45, 56] on link "Services" at bounding box center [46, 52] width 36 height 13
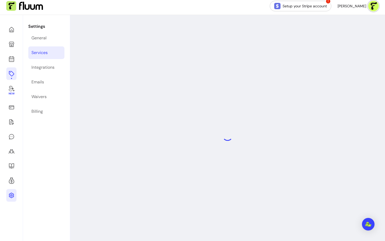
select select "***"
select select "****"
select select "***"
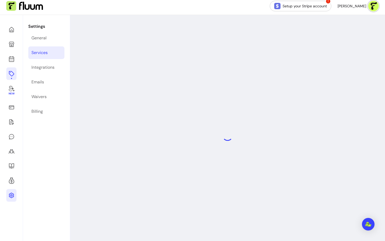
select select "***"
select select "****"
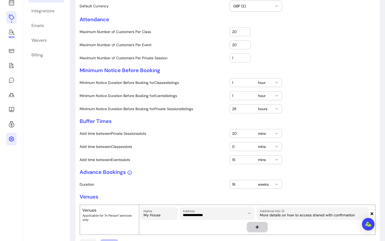
scroll to position [57, 0]
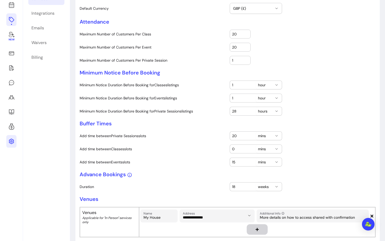
click at [242, 109] on input "28" at bounding box center [243, 110] width 22 height 5
type input "2"
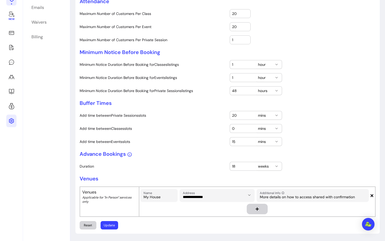
type input "48"
click at [110, 224] on button "Update" at bounding box center [109, 225] width 17 height 8
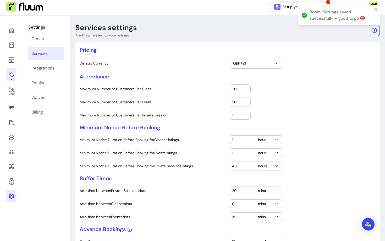
scroll to position [0, 0]
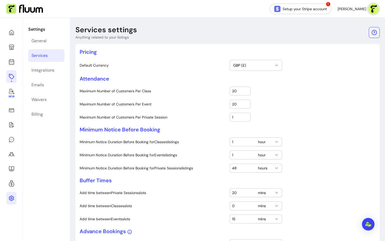
click at [13, 75] on icon at bounding box center [11, 76] width 6 height 6
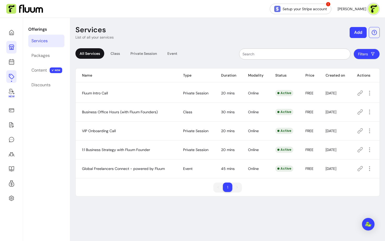
click at [11, 48] on icon at bounding box center [11, 47] width 6 height 6
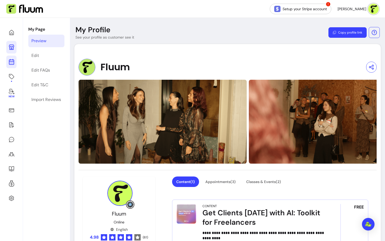
click at [12, 62] on icon at bounding box center [11, 41] width 89 height 75
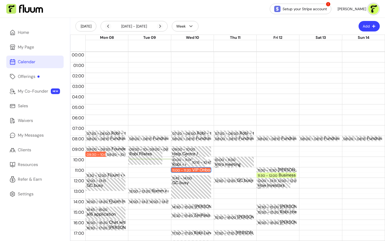
click at [187, 170] on div "11:00 – 11:20" at bounding box center [182, 169] width 20 height 5
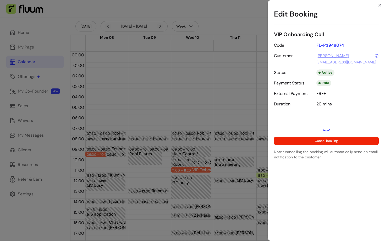
select select "**********"
select select "*****"
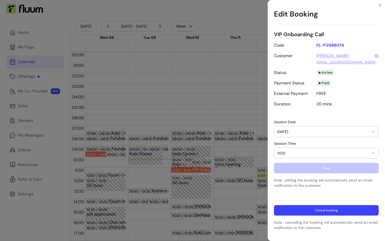
click at [305, 211] on button "Cancel booking" at bounding box center [326, 210] width 105 height 10
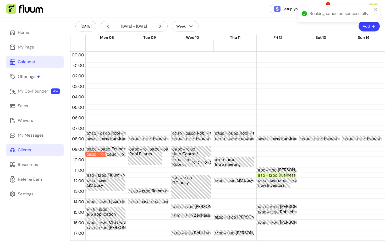
click at [23, 152] on div "Clients" at bounding box center [24, 150] width 13 height 6
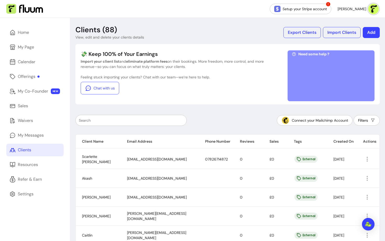
click at [177, 118] on input "text" at bounding box center [131, 120] width 104 height 5
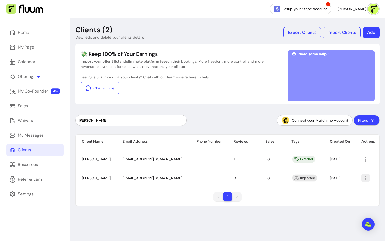
type input "nicol"
click at [367, 177] on icon "button" at bounding box center [365, 178] width 6 height 6
click at [341, 191] on span "Amend" at bounding box center [346, 189] width 38 height 5
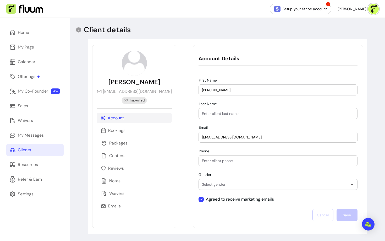
click at [225, 137] on input "nicolamorgancoach@gmail.com" at bounding box center [278, 136] width 152 height 5
paste input "nicmorgan100@gmail.com"
type input "nicmorgan100@gmail.com"
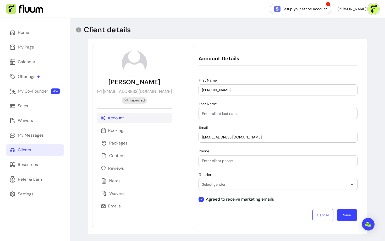
click at [347, 215] on button "Save" at bounding box center [347, 215] width 20 height 12
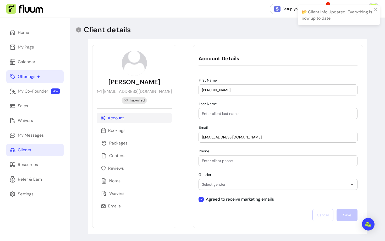
click at [30, 78] on div "Offerings" at bounding box center [29, 76] width 22 height 6
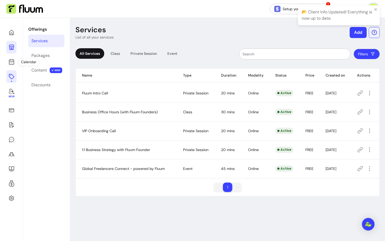
click at [9, 49] on icon at bounding box center [11, 46] width 5 height 5
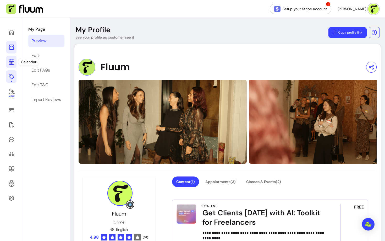
click at [10, 62] on icon at bounding box center [11, 62] width 6 height 6
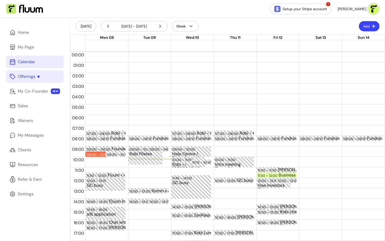
click at [368, 25] on button "Add" at bounding box center [369, 26] width 21 height 10
click at [350, 47] on span "Add Appointment" at bounding box center [356, 48] width 38 height 5
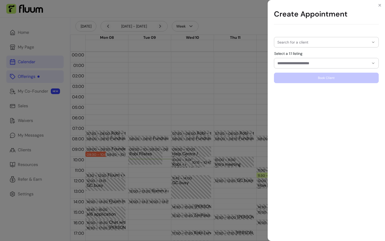
click at [287, 42] on input "Search for a client" at bounding box center [323, 42] width 92 height 5
type input "*"
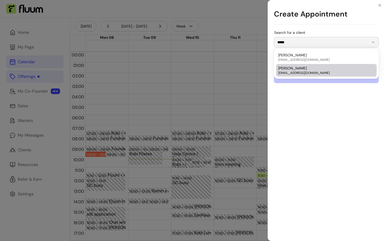
click at [304, 69] on div "Nicola Morgan nicmorgan100@gmail.com" at bounding box center [323, 69] width 91 height 9
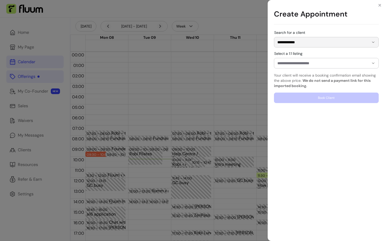
type input "**********"
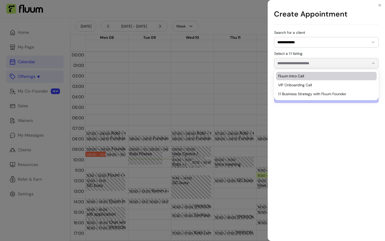
click at [311, 65] on input "Select a 1:1 listing" at bounding box center [318, 62] width 83 height 5
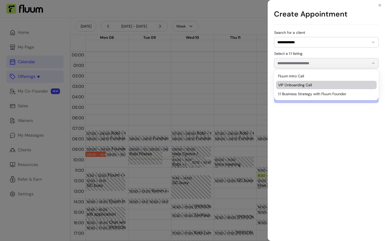
click at [306, 86] on span "VIP Onboarding Call" at bounding box center [323, 84] width 91 height 5
type input "**********"
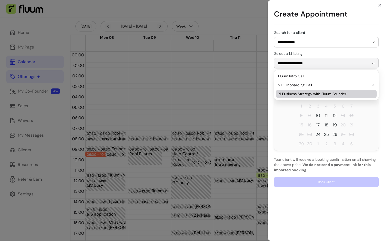
click at [319, 115] on span "10" at bounding box center [318, 115] width 4 height 6
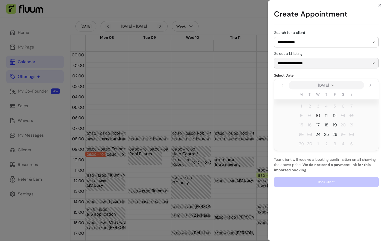
click at [319, 115] on span "10" at bounding box center [318, 115] width 4 height 6
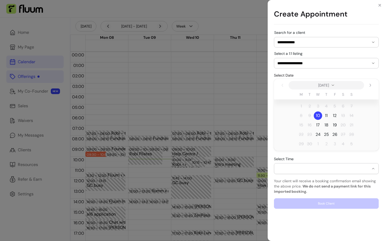
click at [300, 168] on div "button" at bounding box center [323, 168] width 92 height 4
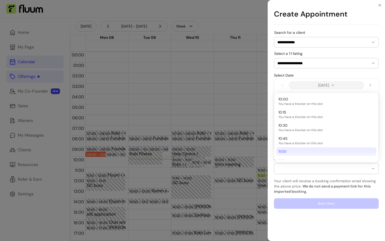
click at [290, 150] on span "11:00" at bounding box center [323, 151] width 91 height 5
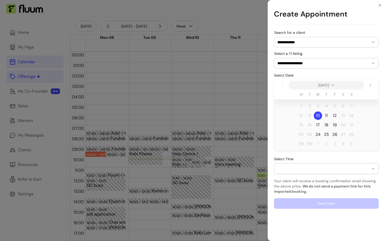
select select "**********"
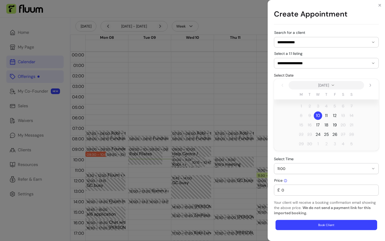
click at [313, 225] on button "Book Client" at bounding box center [326, 225] width 102 height 10
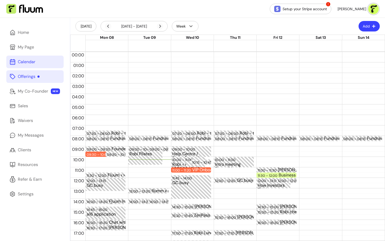
click at [27, 79] on div "Offerings" at bounding box center [29, 76] width 22 height 6
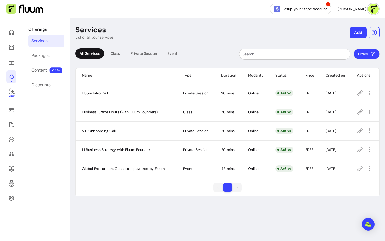
click at [362, 151] on icon at bounding box center [360, 149] width 6 height 6
click at [13, 158] on link at bounding box center [11, 154] width 10 height 13
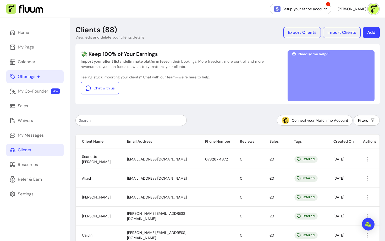
click at [148, 119] on input "text" at bounding box center [131, 120] width 104 height 5
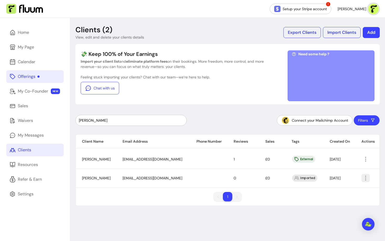
type input "nicol"
click at [365, 176] on icon "button" at bounding box center [365, 178] width 6 height 6
click at [324, 190] on icon at bounding box center [323, 190] width 4 height 4
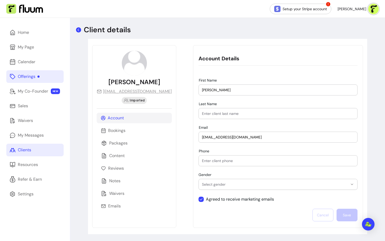
click at [77, 30] on icon at bounding box center [78, 30] width 6 height 6
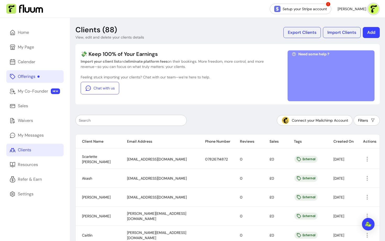
click at [372, 31] on button "Add" at bounding box center [370, 32] width 17 height 11
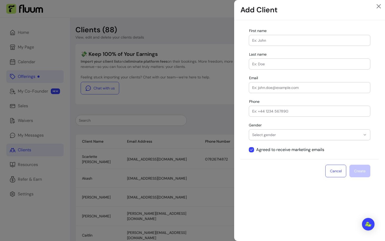
click at [262, 42] on input "First name" at bounding box center [309, 40] width 115 height 5
type input "Nicola"
click at [267, 61] on input "Last name" at bounding box center [309, 63] width 115 height 5
type input "Morgan 2"
click at [262, 87] on input "Email" at bounding box center [309, 87] width 115 height 5
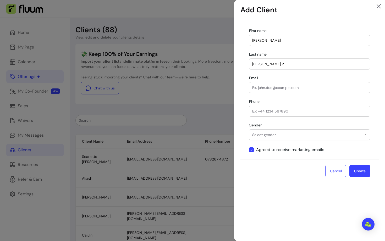
paste input "nicmorgan100@gmail.com"
type input "nicmorgan100@gmail.com"
click at [361, 176] on button "Create" at bounding box center [359, 171] width 20 height 12
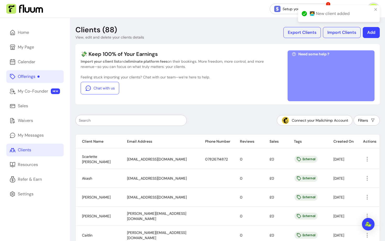
click at [26, 77] on div "Offerings" at bounding box center [29, 76] width 22 height 6
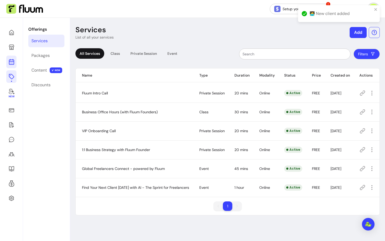
click at [13, 61] on icon at bounding box center [11, 41] width 89 height 75
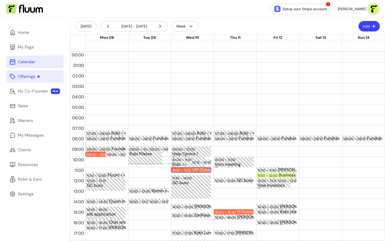
click at [201, 169] on div "VIP Onboarding Call" at bounding box center [210, 169] width 37 height 4
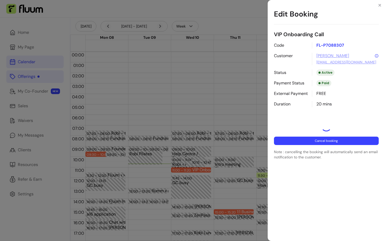
click at [323, 142] on div "VIP Onboarding Call Code FL-P7088307 Customer Nicola Morgan nicolamorgancoach@g…" at bounding box center [326, 95] width 105 height 129
select select "**********"
select select "*****"
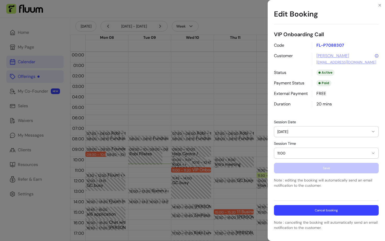
click at [321, 211] on button "Cancel booking" at bounding box center [326, 210] width 105 height 10
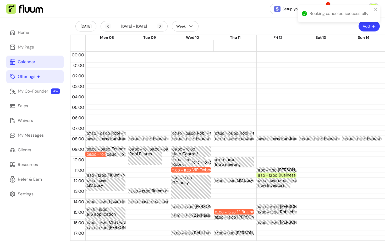
click at [370, 28] on button "Add" at bounding box center [368, 26] width 21 height 10
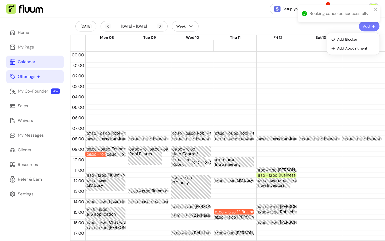
click at [350, 49] on span "Add Appointment" at bounding box center [356, 48] width 38 height 5
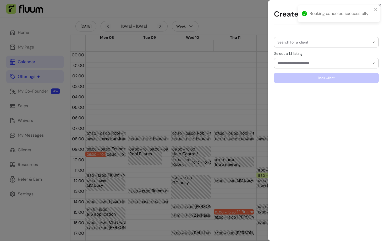
click at [285, 43] on input "Search for a client" at bounding box center [323, 42] width 92 height 5
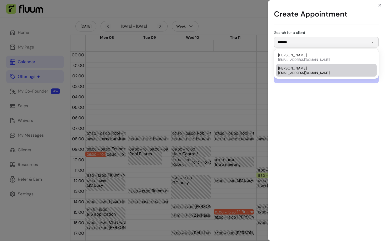
click at [305, 69] on div "Nicola Morgan nicmorgan100@gmail.com" at bounding box center [323, 69] width 91 height 9
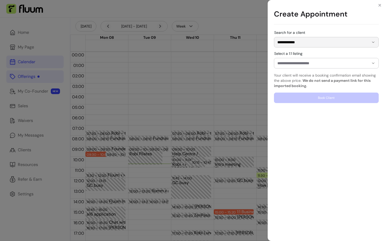
type input "**********"
click at [305, 62] on input "Select a 1:1 listing" at bounding box center [318, 62] width 83 height 5
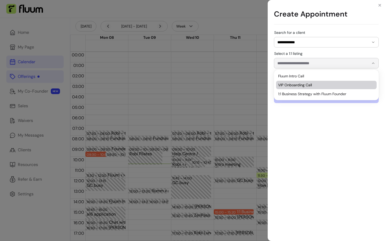
click at [301, 85] on span "VIP Onboarding Call" at bounding box center [323, 84] width 91 height 5
type input "**********"
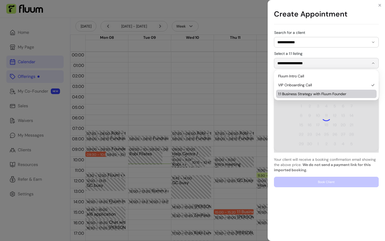
click at [314, 116] on div at bounding box center [326, 116] width 105 height 74
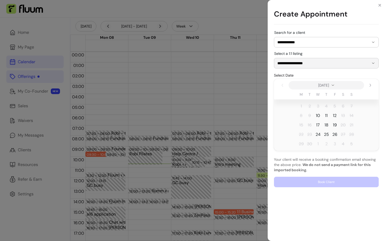
click at [319, 114] on span "10" at bounding box center [318, 115] width 4 height 6
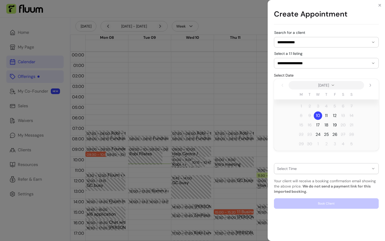
click at [302, 168] on div "button" at bounding box center [323, 168] width 92 height 4
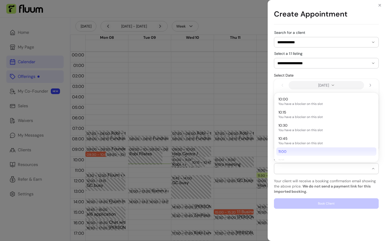
click at [299, 152] on span "11:00" at bounding box center [323, 151] width 91 height 5
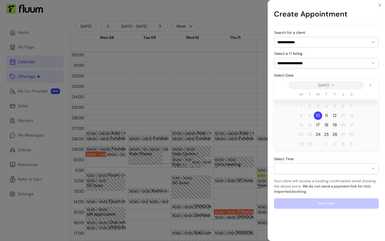
select select "**********"
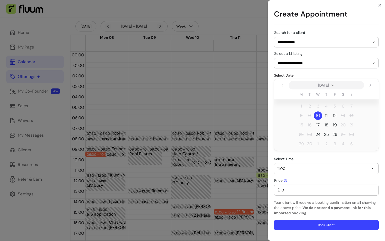
click at [303, 224] on button "Book Client" at bounding box center [326, 224] width 105 height 10
select select
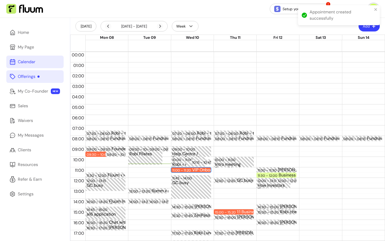
click at [181, 169] on div "11:00 – 11:20" at bounding box center [182, 169] width 20 height 5
select select "**********"
select select "*****"
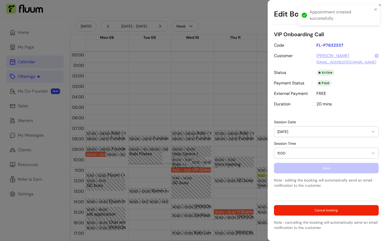
click at [174, 120] on div "**********" at bounding box center [192, 120] width 385 height 241
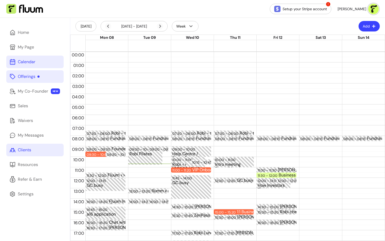
click at [28, 151] on div "Clients" at bounding box center [24, 150] width 13 height 6
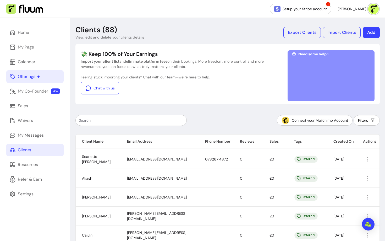
click at [124, 116] on div at bounding box center [131, 120] width 104 height 10
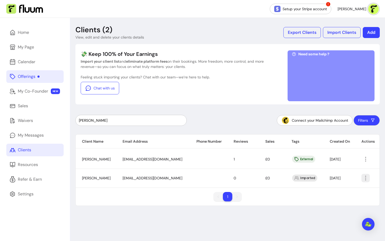
type input "nicol"
click at [367, 180] on icon "button" at bounding box center [365, 178] width 6 height 6
click at [332, 205] on span "Delete" at bounding box center [346, 207] width 38 height 5
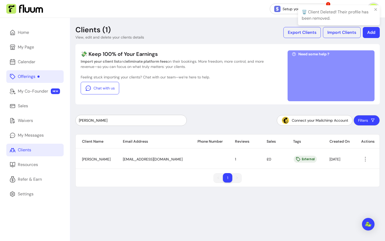
click at [370, 119] on icon "button" at bounding box center [372, 120] width 5 height 5
click at [372, 30] on div "🗑️ Client Deleted! Their profile has been removed." at bounding box center [339, 17] width 84 height 26
click at [370, 33] on button "Add" at bounding box center [370, 32] width 17 height 11
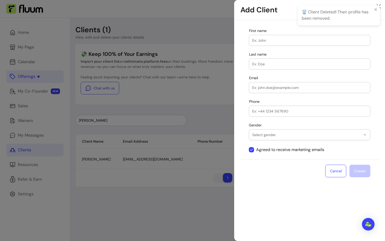
click at [284, 47] on div "**********" at bounding box center [309, 90] width 138 height 137
click at [280, 43] on input "First name" at bounding box center [309, 40] width 115 height 5
type input "Nicola"
click at [276, 66] on input "Last name" at bounding box center [309, 63] width 115 height 5
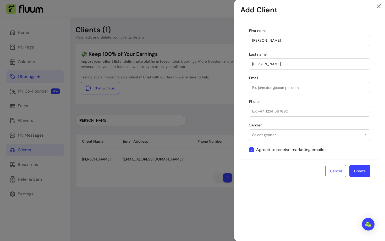
type input "Morgan"
click at [269, 89] on input "Email" at bounding box center [309, 87] width 115 height 5
paste input "nicmorgan100@gmail.com"
type input "nicmorgan100@gmail.com"
click at [368, 172] on button "Create" at bounding box center [359, 170] width 21 height 13
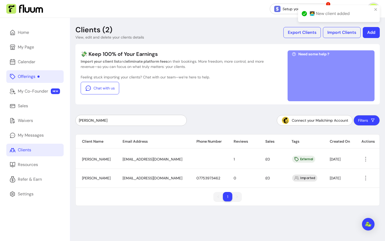
click at [36, 76] on div "Offerings" at bounding box center [29, 76] width 22 height 6
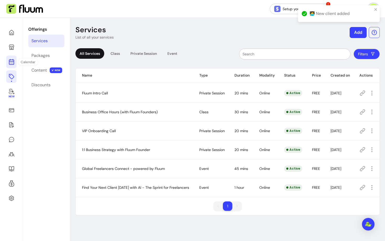
click at [16, 64] on link at bounding box center [11, 61] width 10 height 13
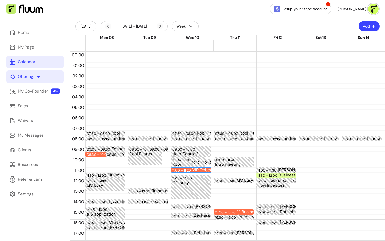
click at [202, 167] on div "VIP Onboarding Call" at bounding box center [210, 169] width 37 height 4
select select "**********"
select select "*****"
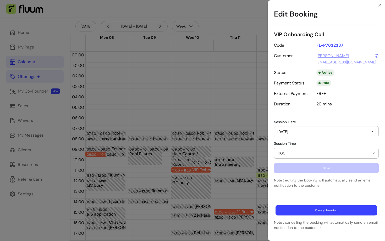
click at [323, 215] on div "**********" at bounding box center [326, 130] width 105 height 199
click at [323, 212] on button "Cancel booking" at bounding box center [326, 210] width 105 height 10
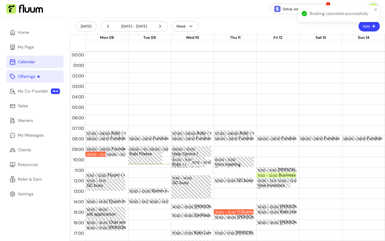
click at [372, 26] on div "Booking canceled successfully" at bounding box center [339, 15] width 84 height 23
click at [367, 26] on div "Booking canceled successfully" at bounding box center [339, 15] width 84 height 23
click at [374, 9] on icon "close" at bounding box center [375, 9] width 3 height 3
click at [368, 22] on div "Booking canceled successfully" at bounding box center [339, 15] width 84 height 23
click at [367, 24] on button "Add" at bounding box center [368, 26] width 21 height 10
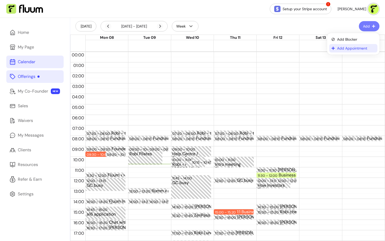
click at [345, 50] on span "Add Appointment" at bounding box center [356, 48] width 38 height 5
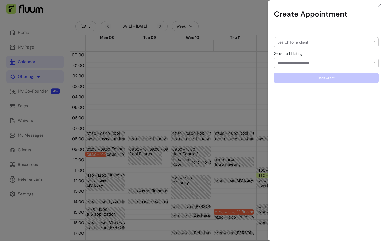
click at [311, 46] on div at bounding box center [326, 42] width 98 height 10
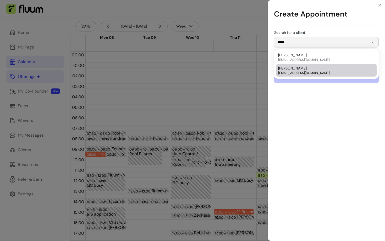
click at [306, 68] on div "Nicola Morgan nicmorgan100@gmail.com" at bounding box center [323, 69] width 91 height 9
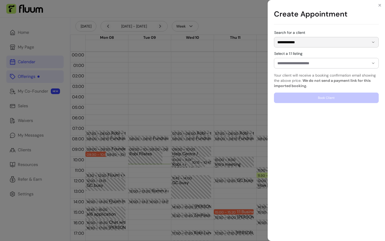
type input "**********"
click at [301, 63] on input "Select a 1:1 listing" at bounding box center [318, 62] width 83 height 5
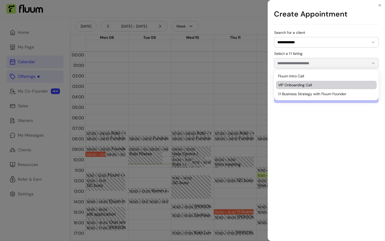
click at [297, 86] on span "VIP Onboarding Call" at bounding box center [323, 84] width 91 height 5
type input "**********"
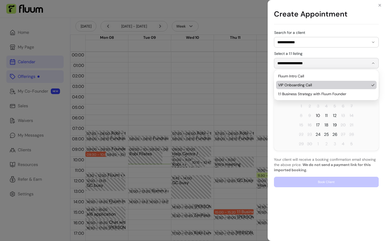
click at [317, 117] on span "10" at bounding box center [318, 115] width 4 height 6
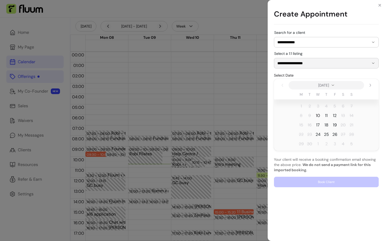
click at [317, 117] on span "10" at bounding box center [318, 115] width 4 height 6
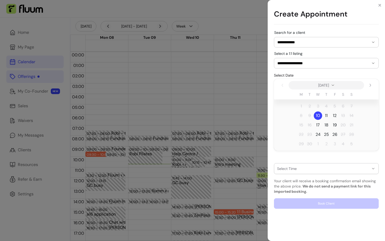
click at [304, 170] on div "button" at bounding box center [323, 168] width 92 height 4
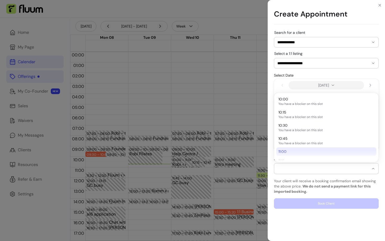
click at [289, 150] on span "11:00" at bounding box center [323, 151] width 91 height 5
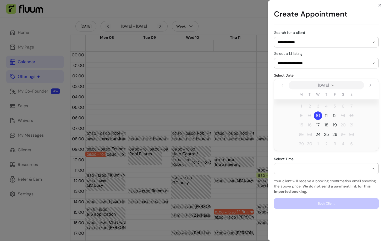
select select "**********"
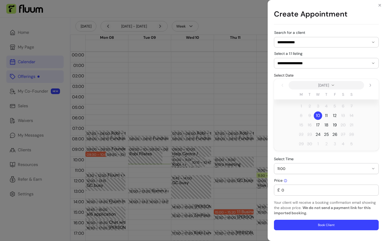
click at [297, 224] on button "Book Client" at bounding box center [326, 224] width 105 height 10
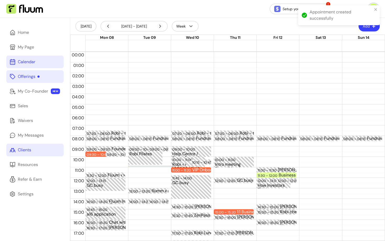
click at [35, 147] on link "Clients" at bounding box center [34, 149] width 57 height 13
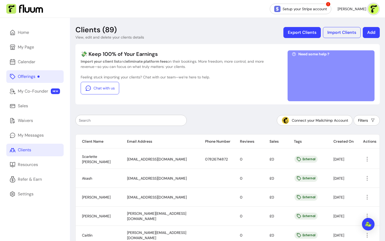
click at [298, 32] on button "Export Clients" at bounding box center [301, 32] width 37 height 11
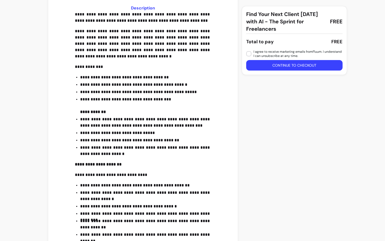
scroll to position [220, 0]
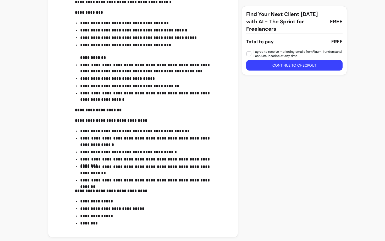
click at [81, 190] on strong "**********" at bounding box center [111, 190] width 72 height 4
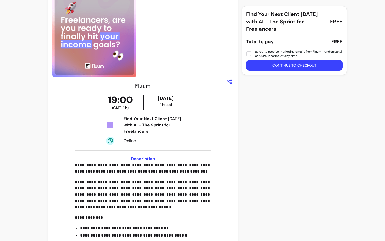
scroll to position [0, 0]
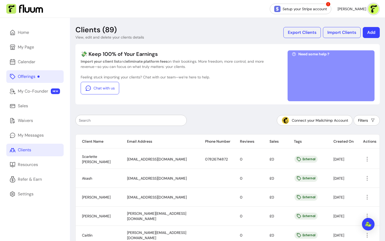
click at [30, 74] on div "Offerings" at bounding box center [29, 76] width 22 height 6
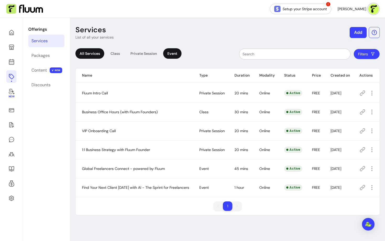
click at [170, 52] on div "Event" at bounding box center [172, 53] width 18 height 10
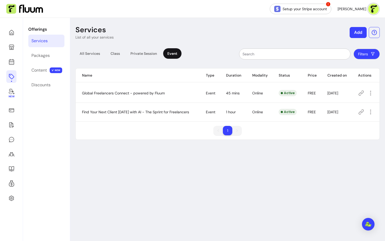
click at [362, 93] on icon at bounding box center [361, 93] width 6 height 6
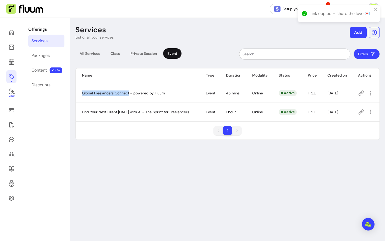
drag, startPoint x: 129, startPoint y: 93, endPoint x: 80, endPoint y: 92, distance: 49.2
click at [80, 92] on td "Global Freelancers Connect - powered by Fluum" at bounding box center [138, 92] width 124 height 19
copy span "Global Freelancers Connect"
